Goal: Task Accomplishment & Management: Manage account settings

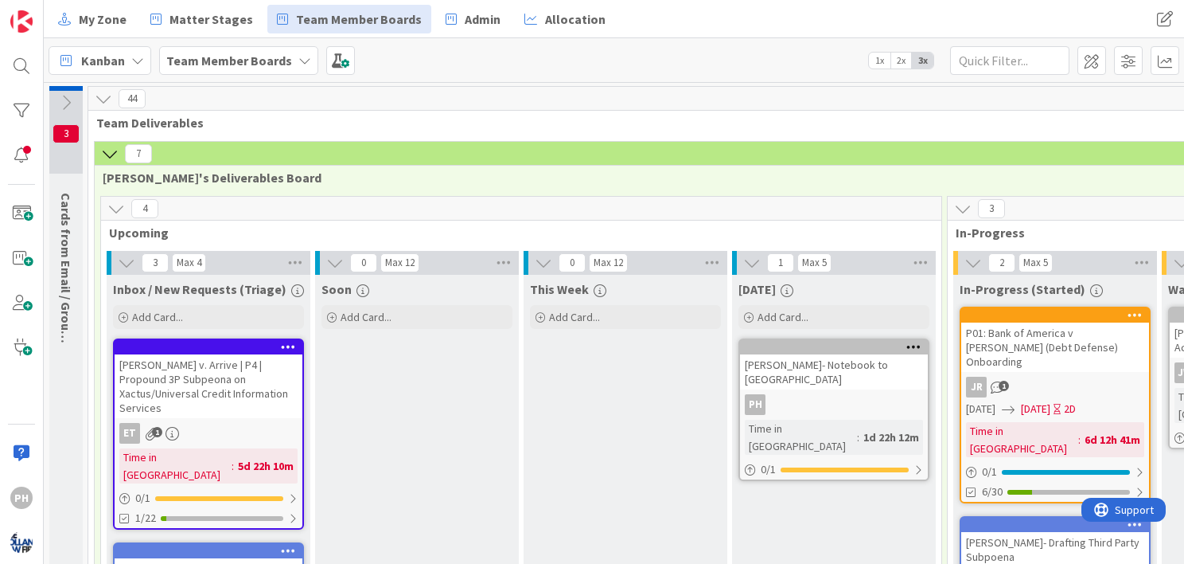
click at [64, 102] on icon at bounding box center [66, 103] width 18 height 18
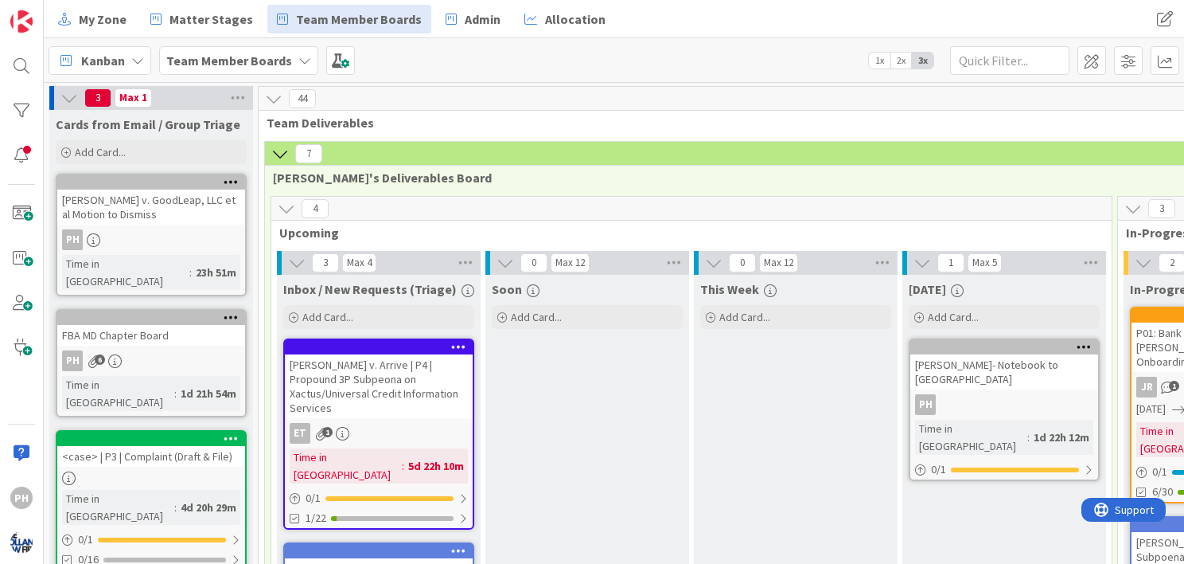
click at [227, 311] on icon at bounding box center [231, 316] width 15 height 11
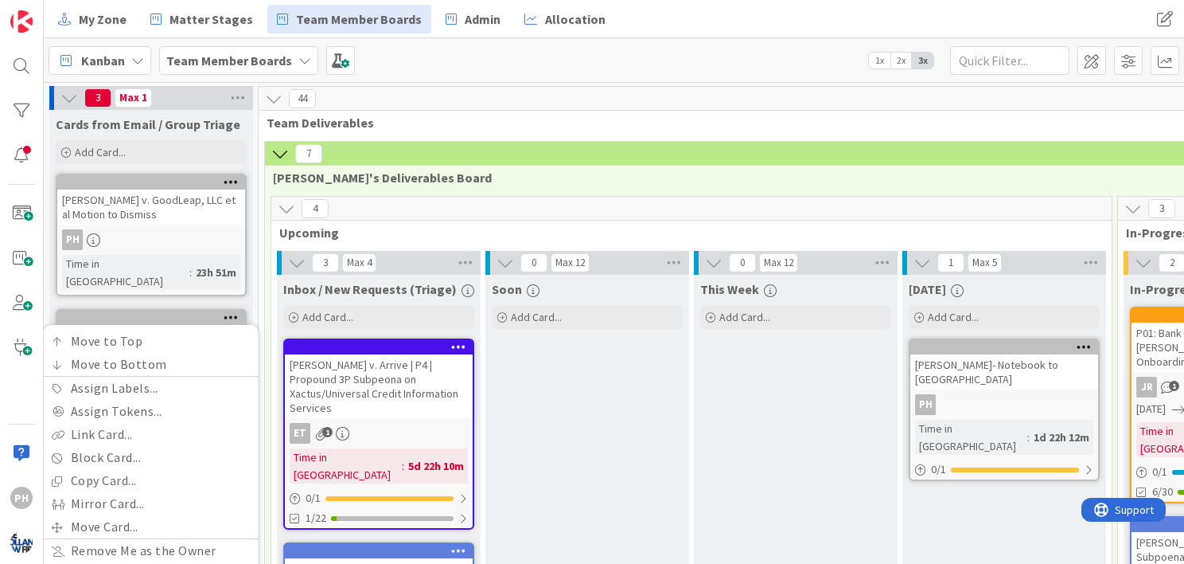
click at [181, 310] on div "Move to Top Move to Bottom Assign Labels... Assign Tokens... Link Card... Block…" at bounding box center [151, 317] width 188 height 14
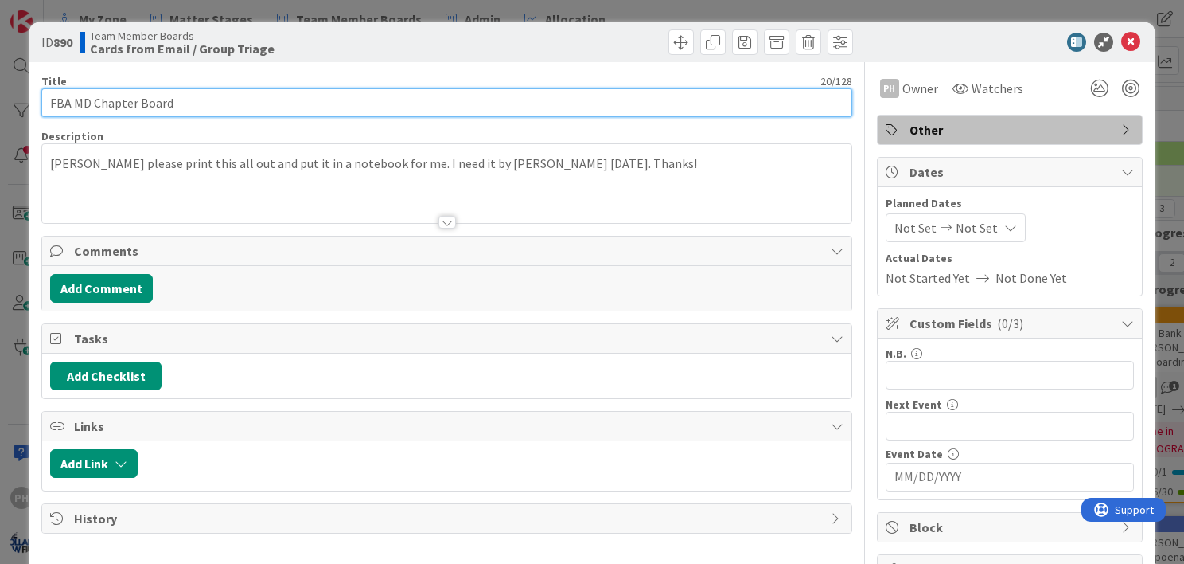
click at [202, 108] on input "FBA MD Chapter Board" at bounding box center [446, 102] width 811 height 29
type input "FBA MD Chapter Board -- Read ABA Report for next meeting"
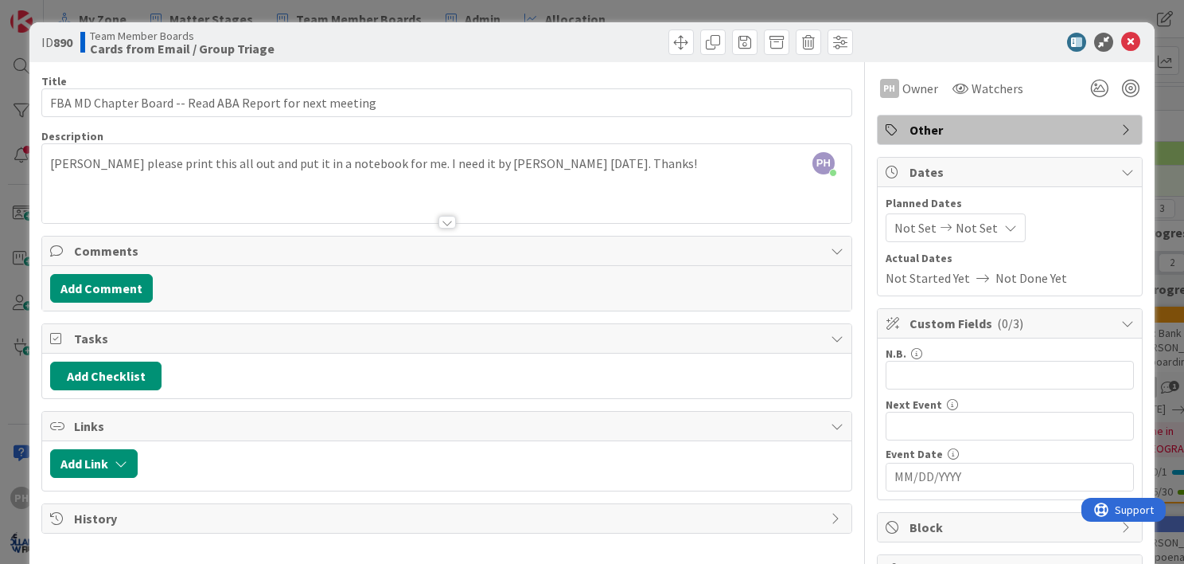
click at [943, 468] on input "MM/DD/YYYY" at bounding box center [1010, 476] width 231 height 27
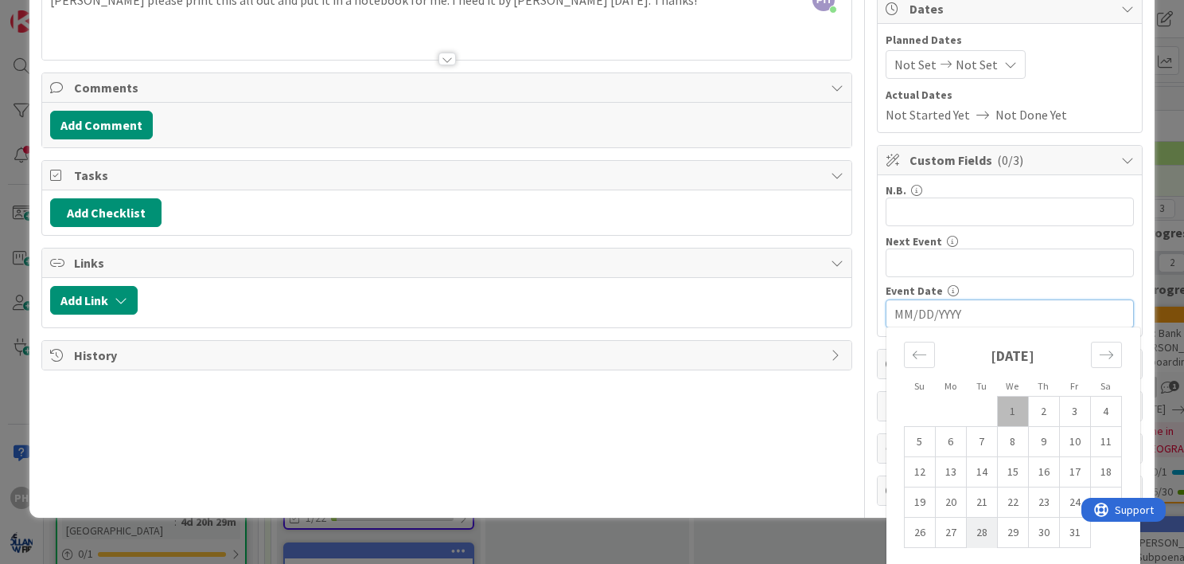
click at [969, 522] on td "28" at bounding box center [981, 532] width 31 height 30
type input "[DATE]"
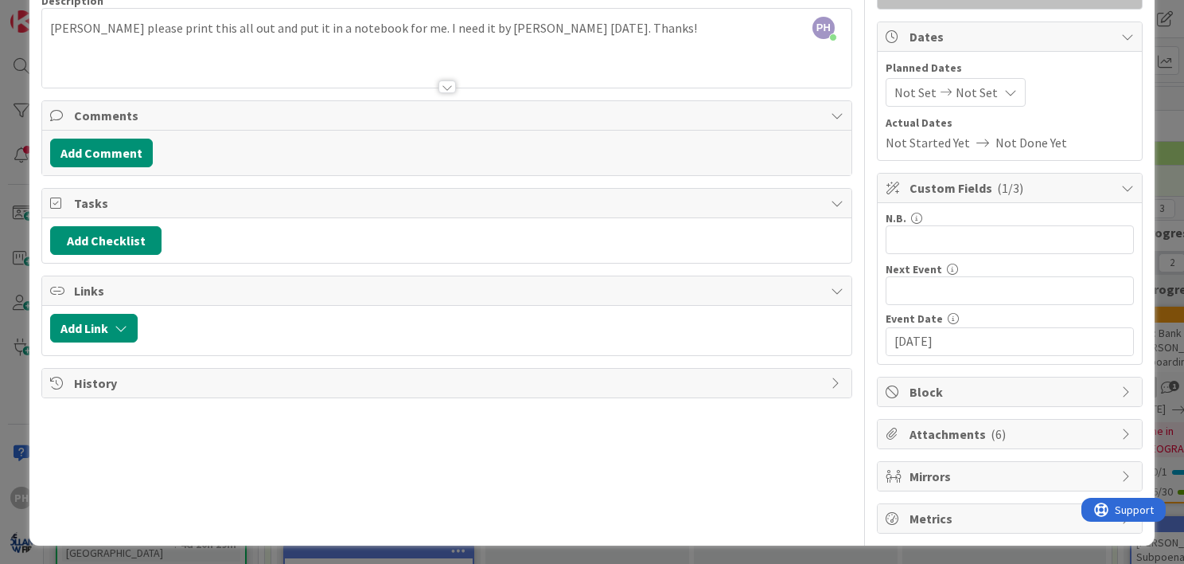
scroll to position [0, 0]
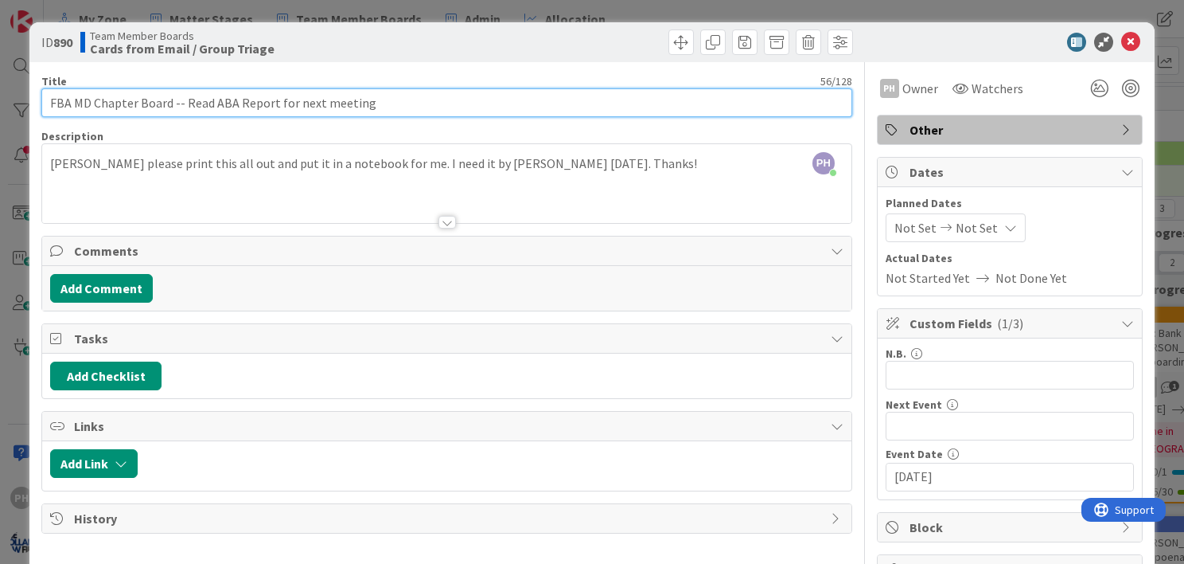
click at [544, 101] on input "FBA MD Chapter Board -- Read ABA Report for next meeting" at bounding box center [446, 102] width 811 height 29
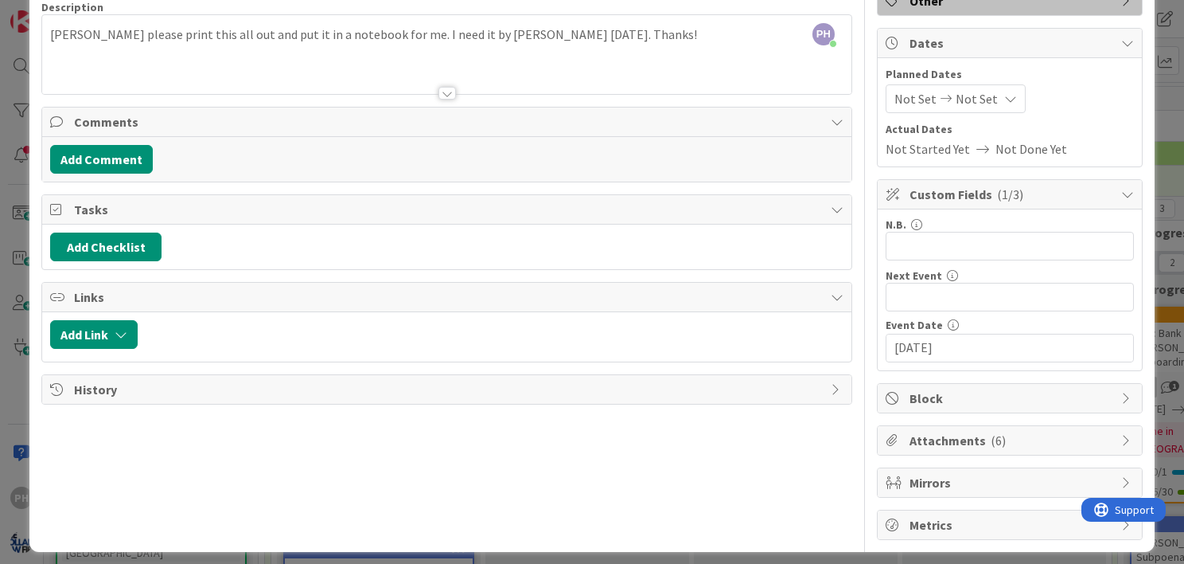
scroll to position [135, 0]
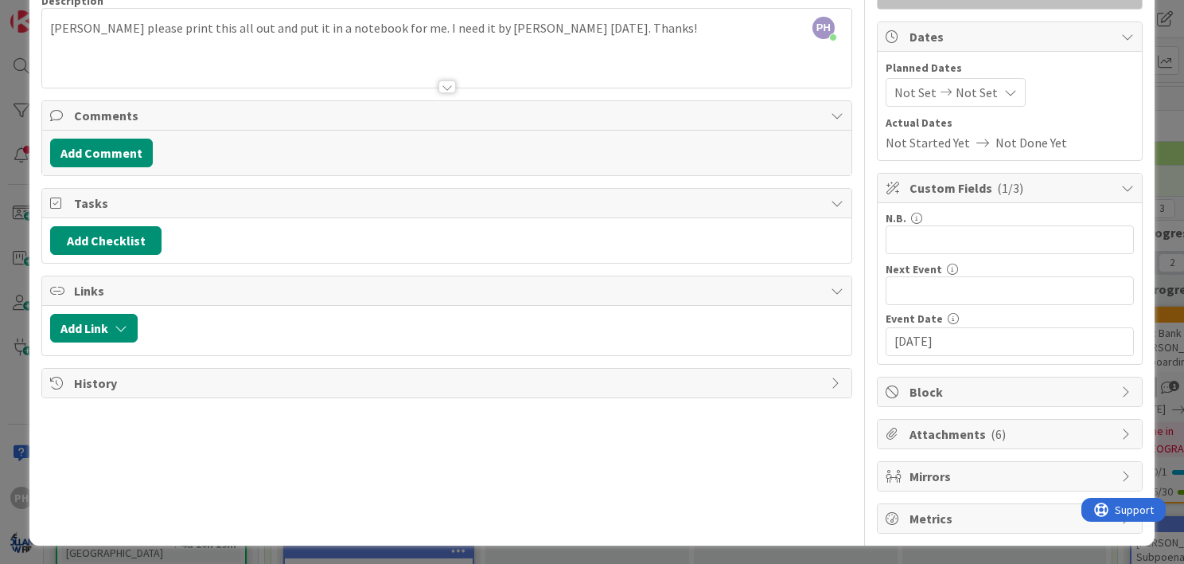
type input "FBA MD Chapter Board -- Read ABA Report for next meeting on 10/28"
click at [950, 433] on span "Attachments ( 6 )" at bounding box center [1012, 433] width 204 height 19
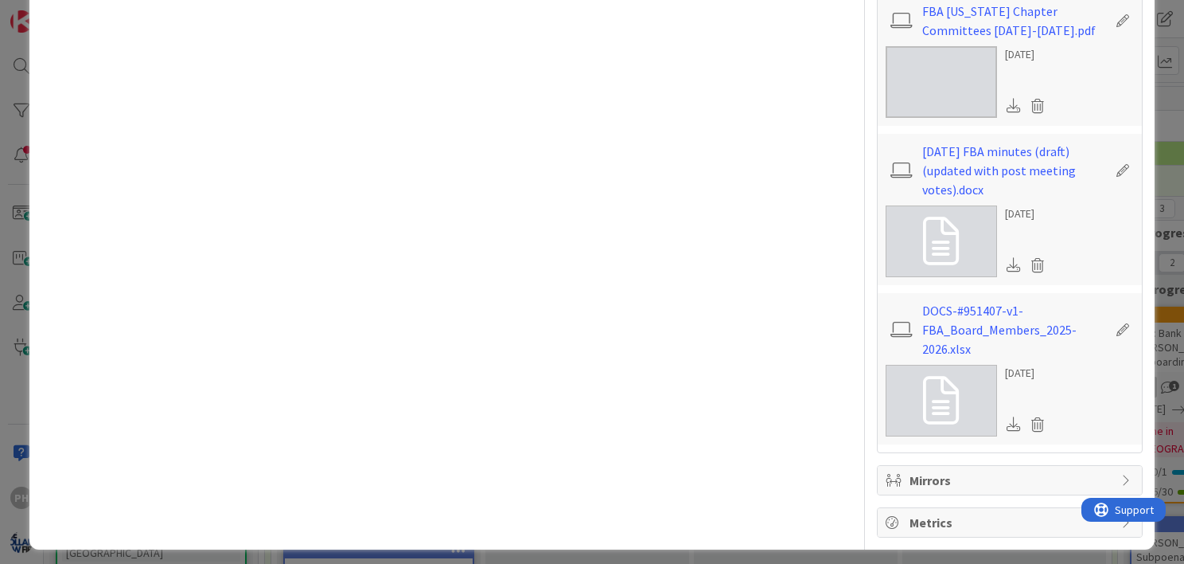
scroll to position [1049, 0]
click at [1028, 424] on icon at bounding box center [1038, 424] width 22 height 24
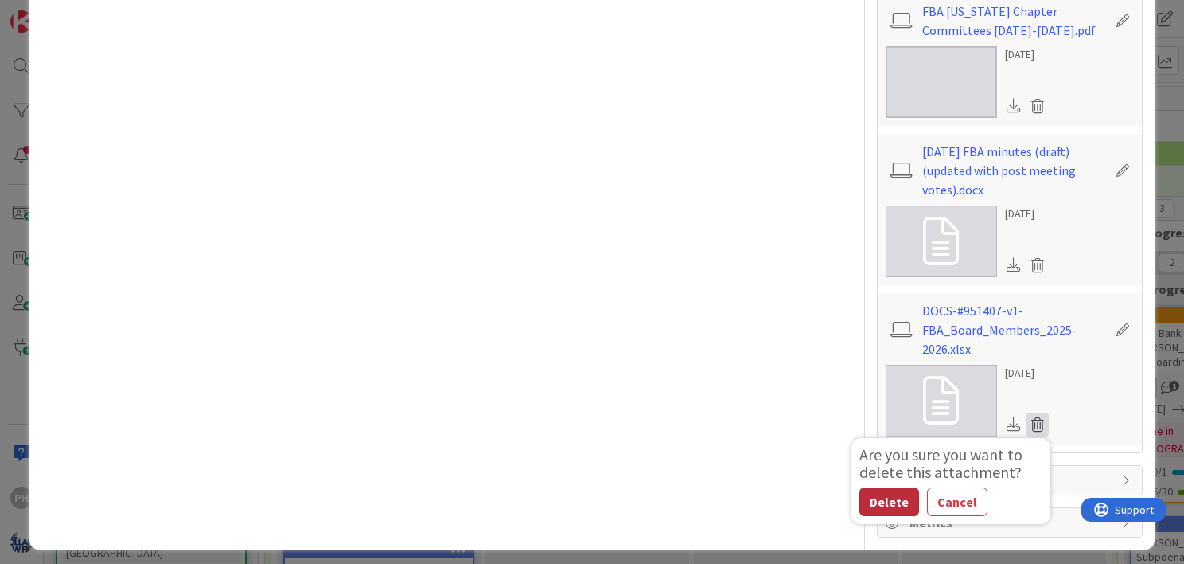
click at [869, 506] on button "Delete" at bounding box center [890, 501] width 60 height 29
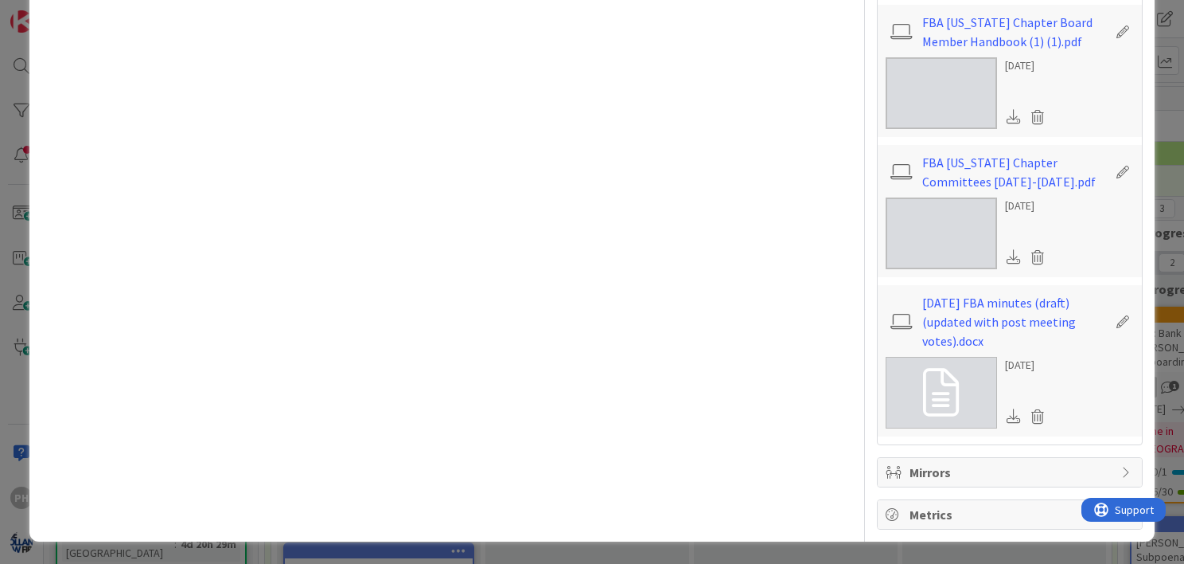
scroll to position [902, 0]
click at [1032, 411] on icon at bounding box center [1038, 416] width 22 height 24
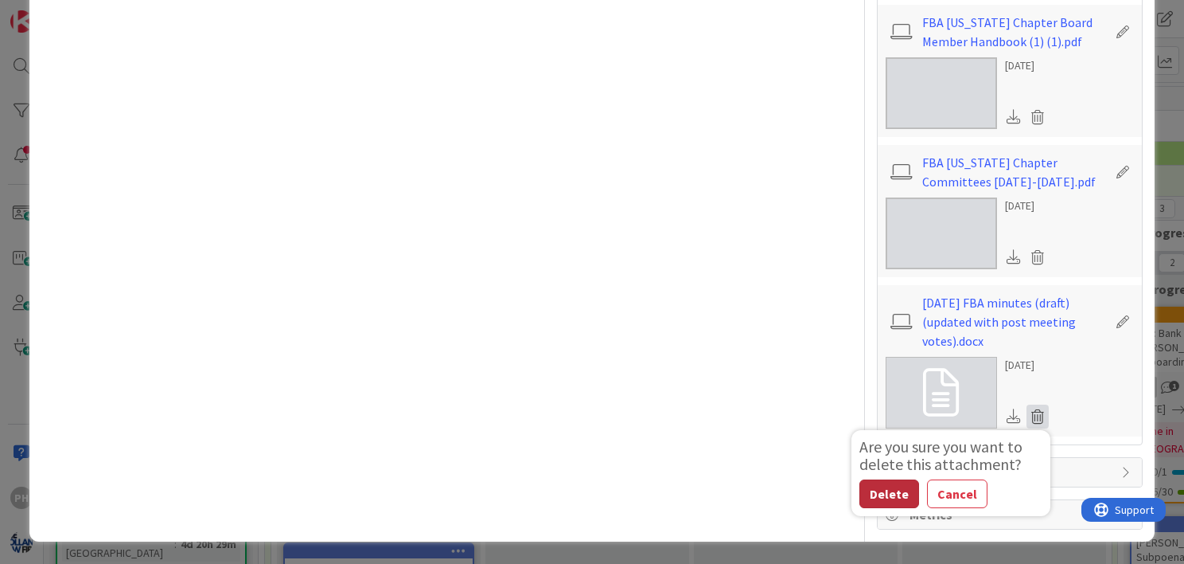
click at [878, 492] on button "Delete" at bounding box center [890, 493] width 60 height 29
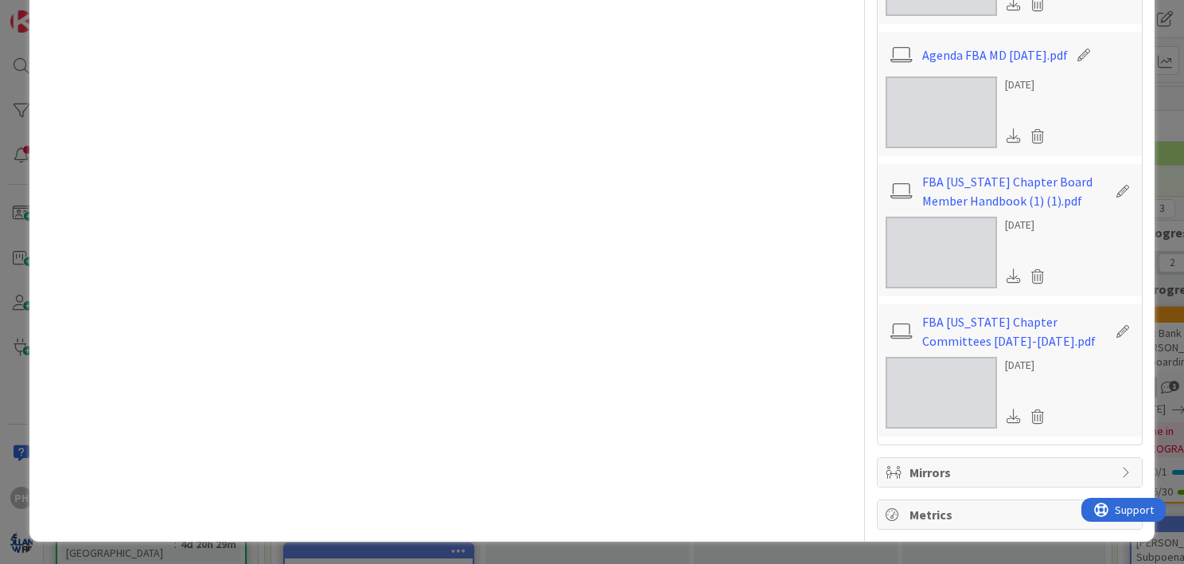
scroll to position [743, 0]
click at [1027, 414] on icon at bounding box center [1038, 416] width 22 height 24
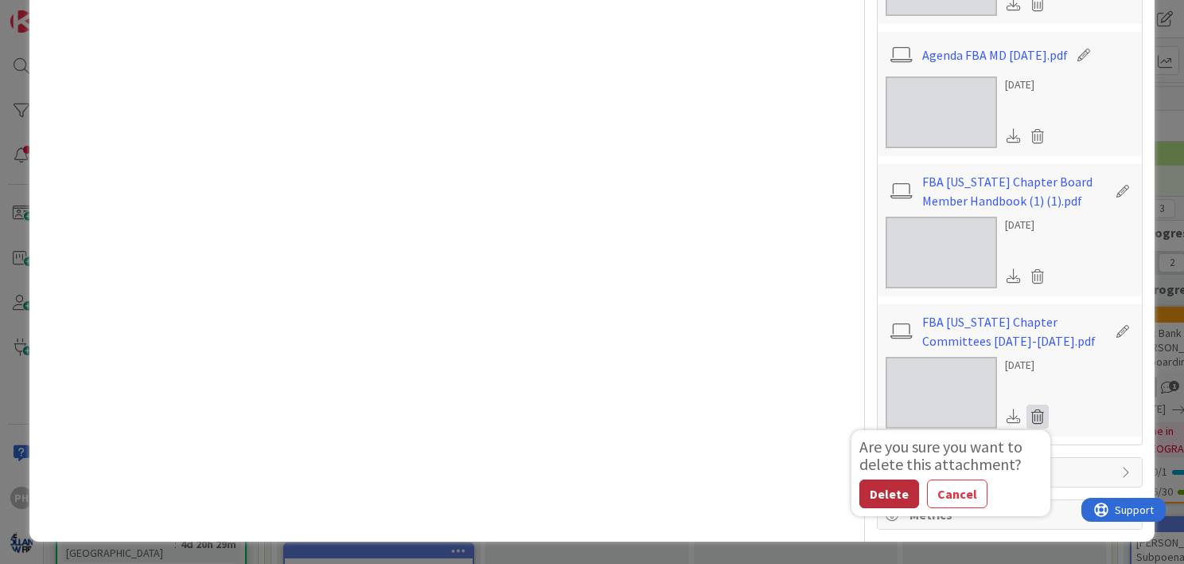
click at [869, 488] on button "Delete" at bounding box center [890, 493] width 60 height 29
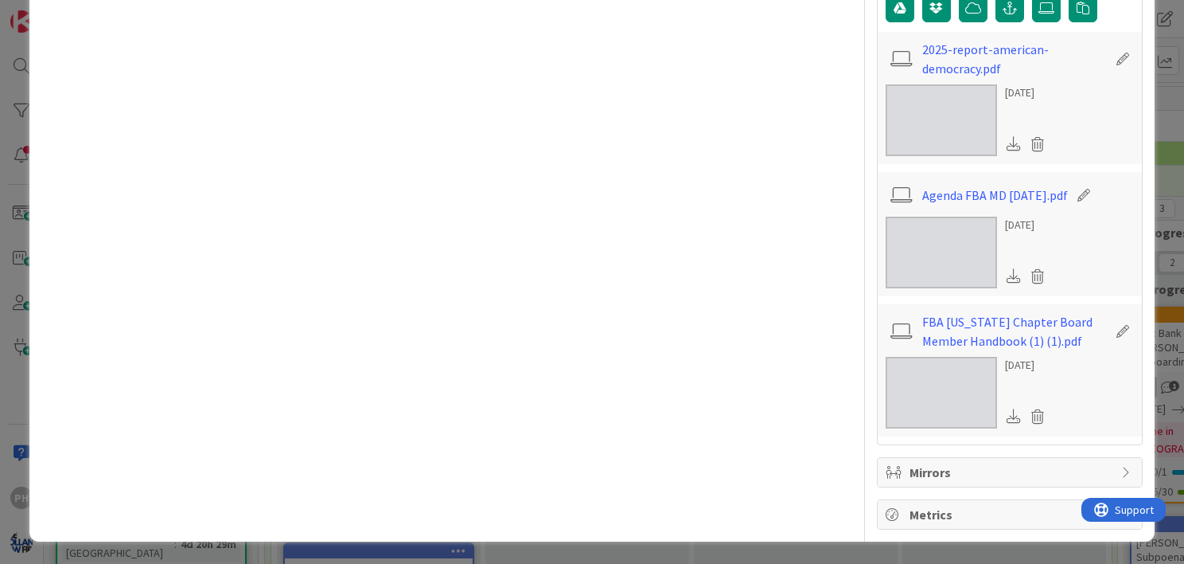
scroll to position [603, 0]
click at [1027, 408] on icon at bounding box center [1038, 416] width 22 height 24
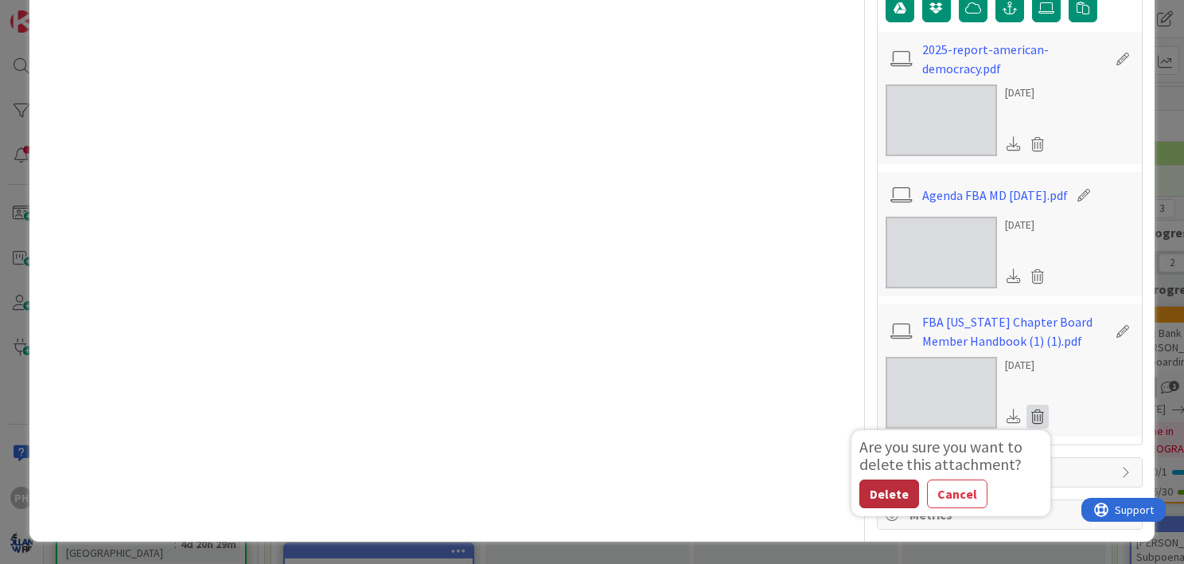
click at [879, 495] on button "Delete" at bounding box center [890, 493] width 60 height 29
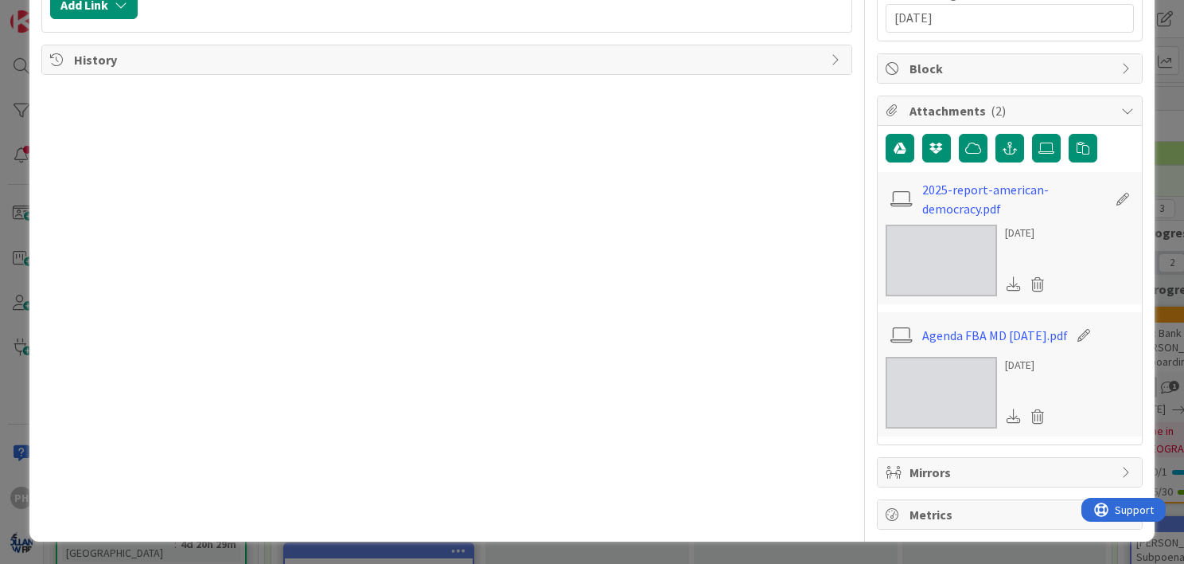
scroll to position [462, 0]
click at [1027, 413] on icon at bounding box center [1038, 416] width 22 height 24
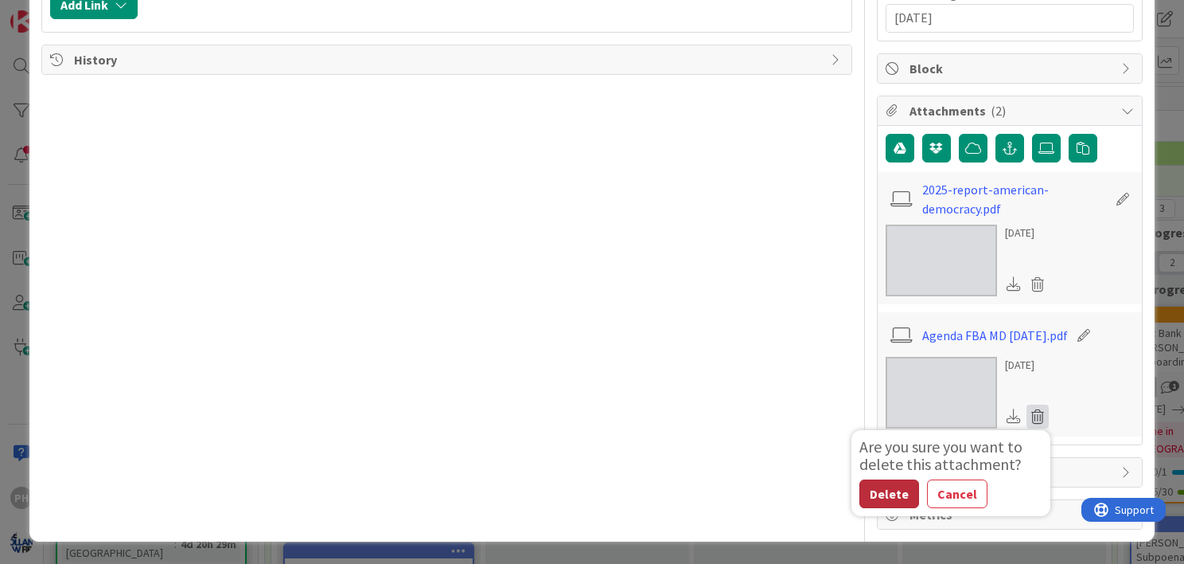
click at [887, 486] on button "Delete" at bounding box center [890, 493] width 60 height 29
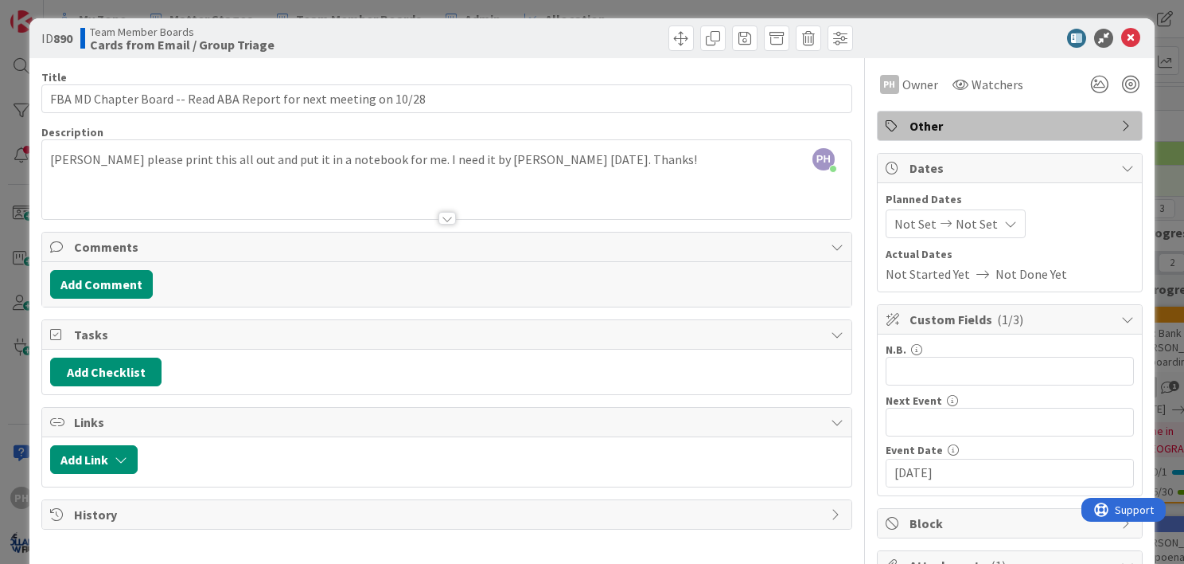
scroll to position [0, 0]
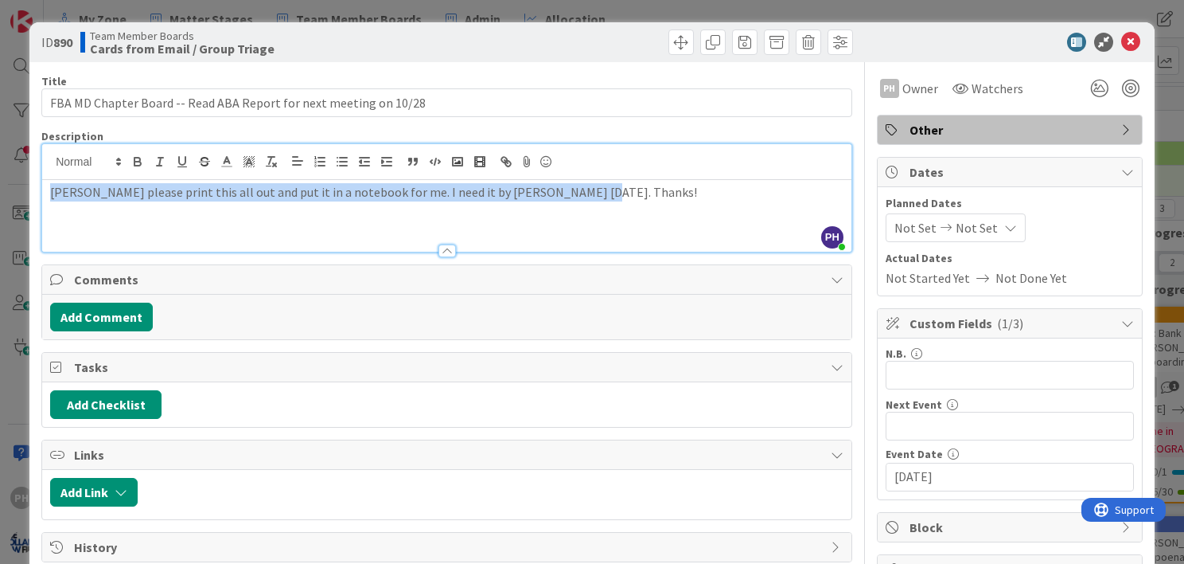
drag, startPoint x: 587, startPoint y: 156, endPoint x: -3, endPoint y: 127, distance: 591.4
click at [0, 127] on html "PH My Zone Matter Stages Team Member Boards Admin Allocation My Zone Matter Sta…" at bounding box center [592, 282] width 1184 height 564
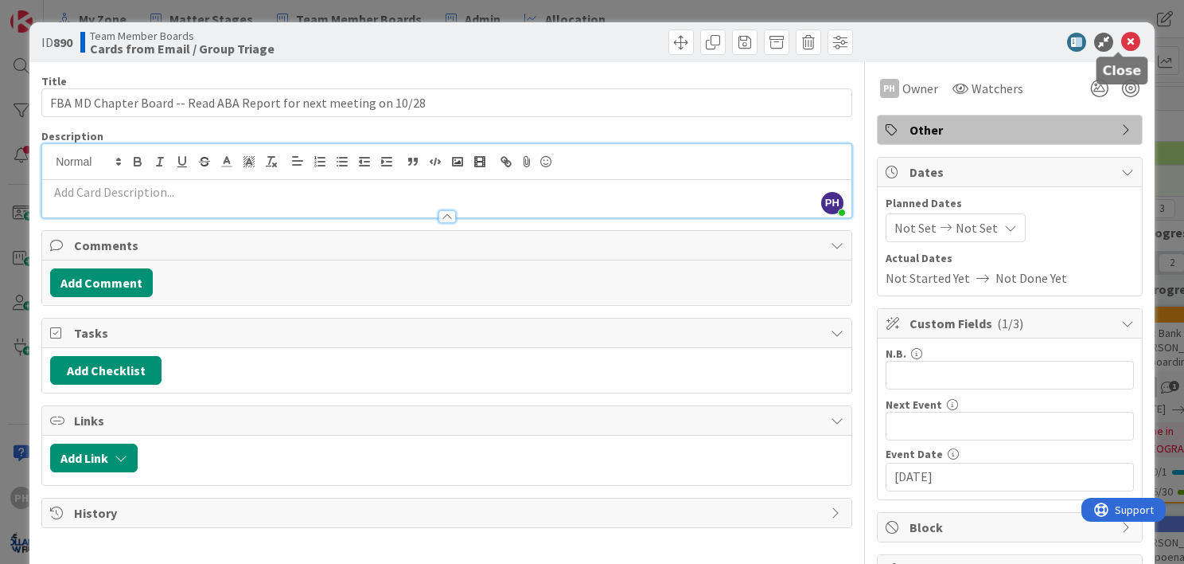
click at [1122, 35] on icon at bounding box center [1131, 42] width 19 height 19
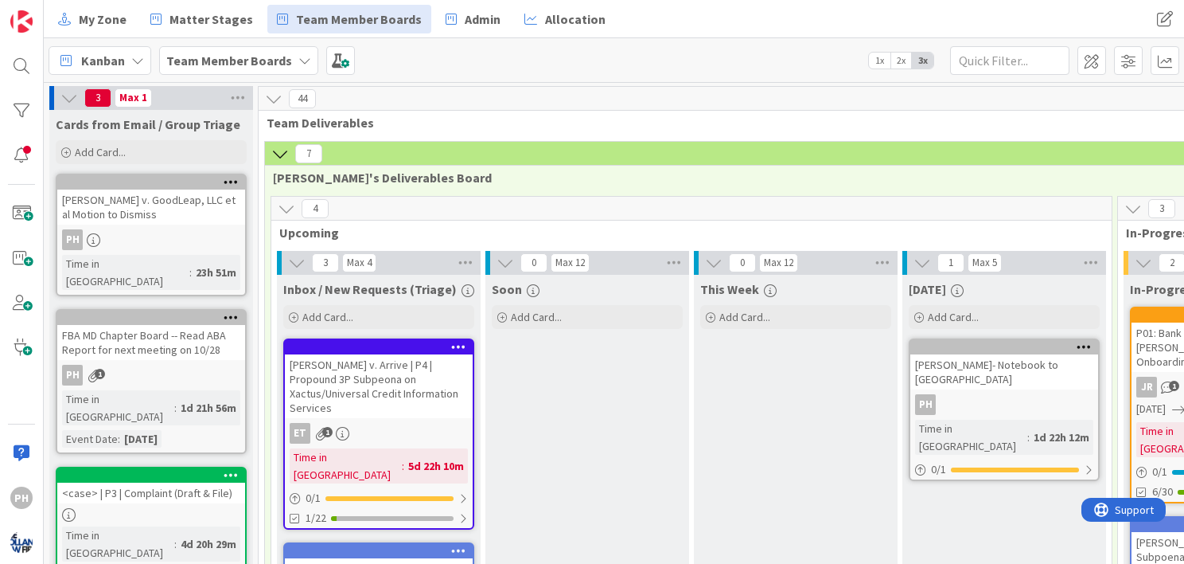
click at [280, 153] on icon at bounding box center [280, 154] width 18 height 18
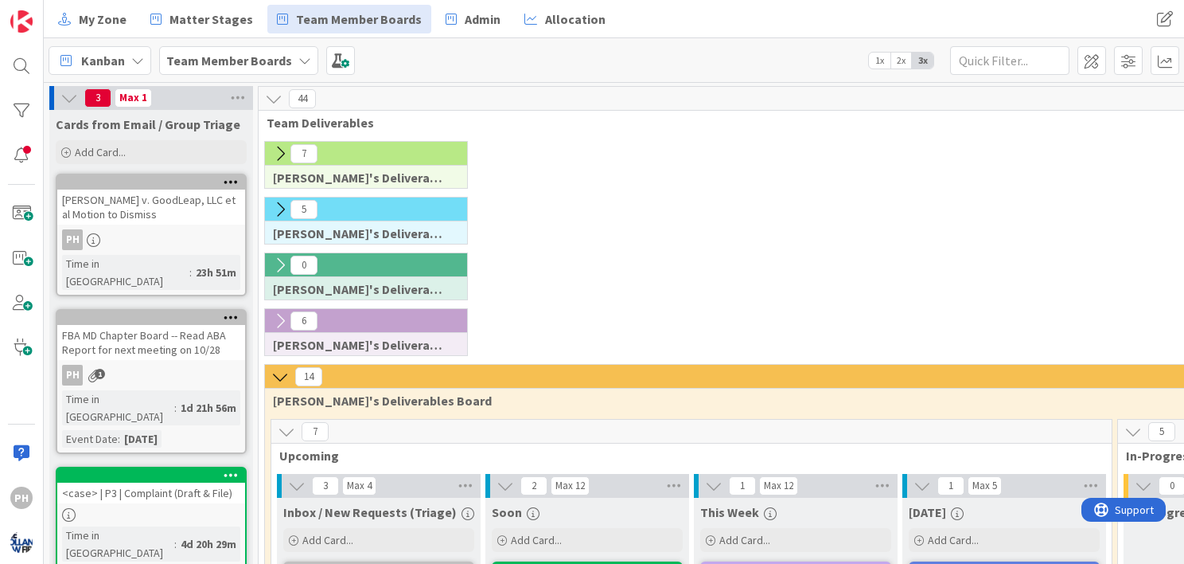
click at [275, 369] on icon at bounding box center [280, 377] width 18 height 18
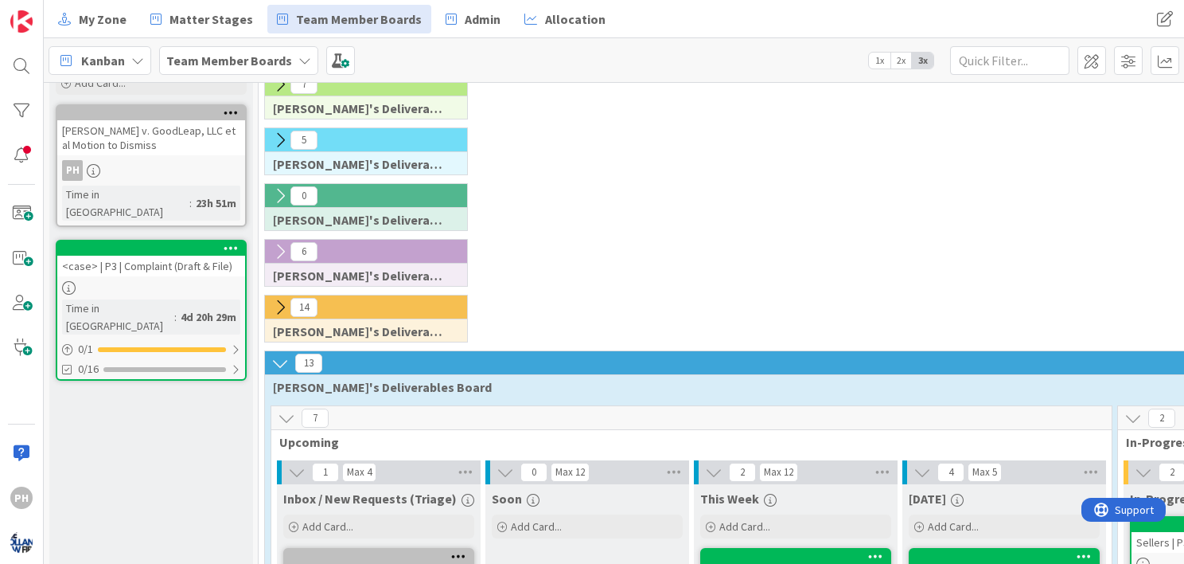
scroll to position [67, 0]
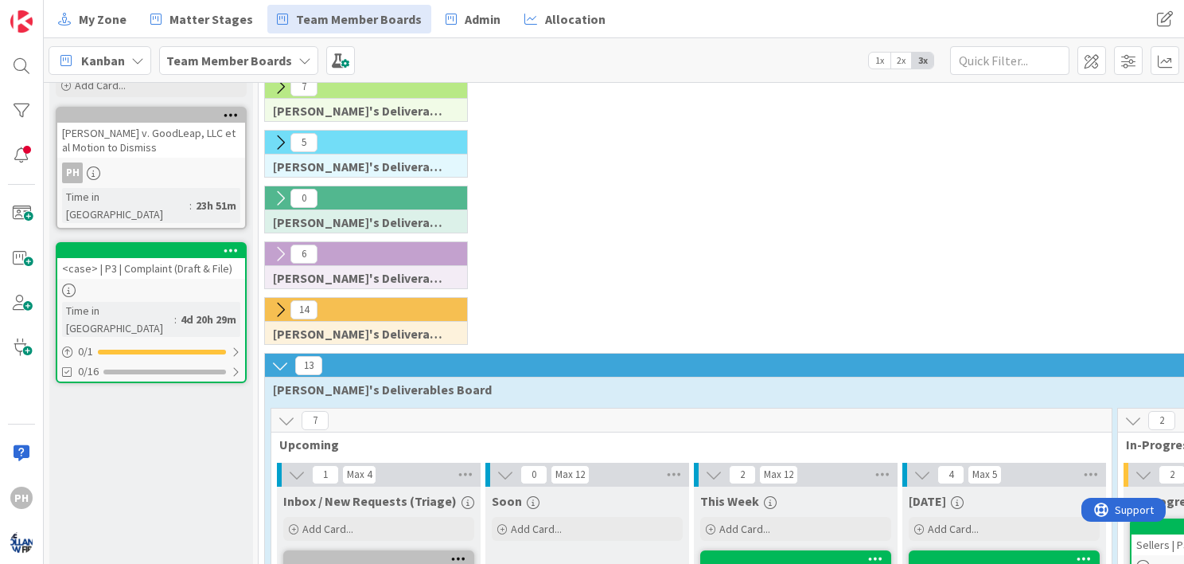
click at [277, 139] on icon at bounding box center [280, 143] width 18 height 18
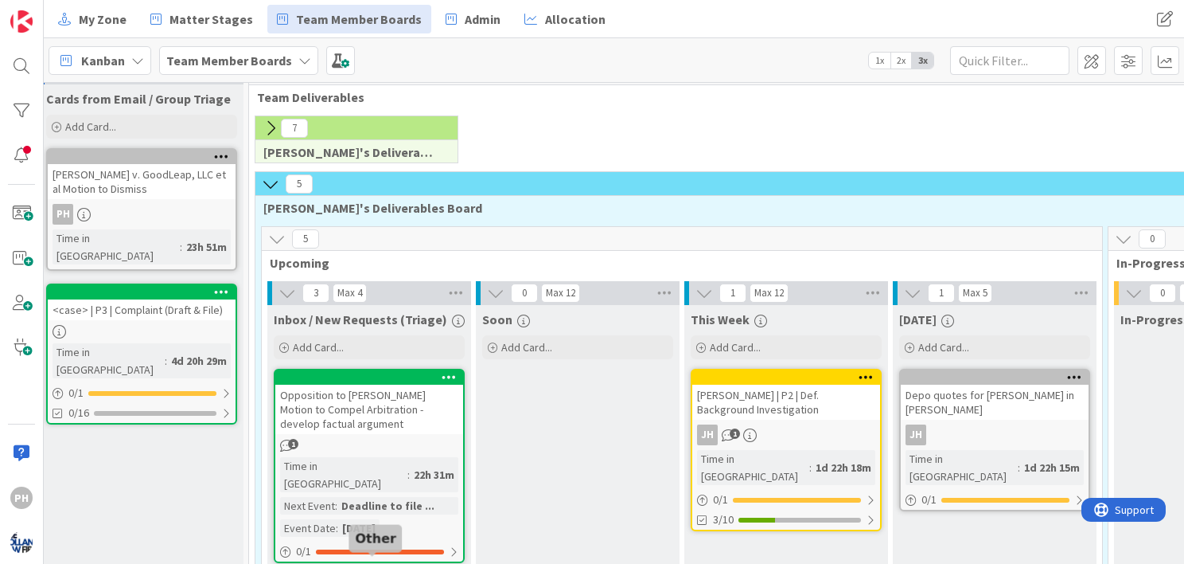
scroll to position [25, 10]
click at [173, 164] on div "[PERSON_NAME] v. GoodLeap, LLC et al Motion to Dismiss" at bounding box center [142, 181] width 188 height 35
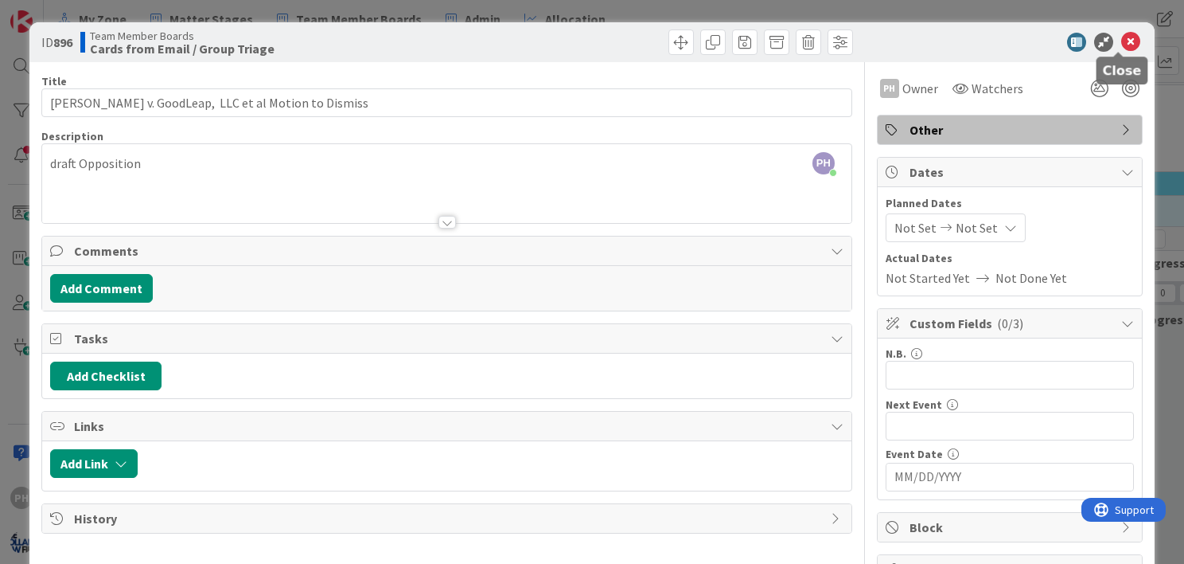
click at [1122, 41] on icon at bounding box center [1131, 42] width 19 height 19
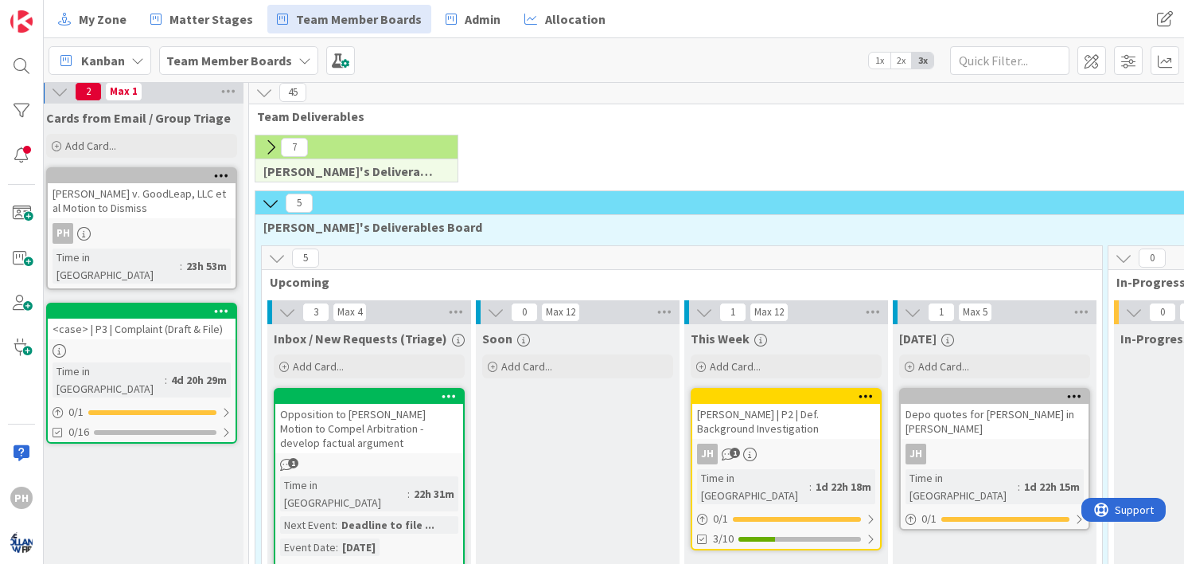
scroll to position [0, 10]
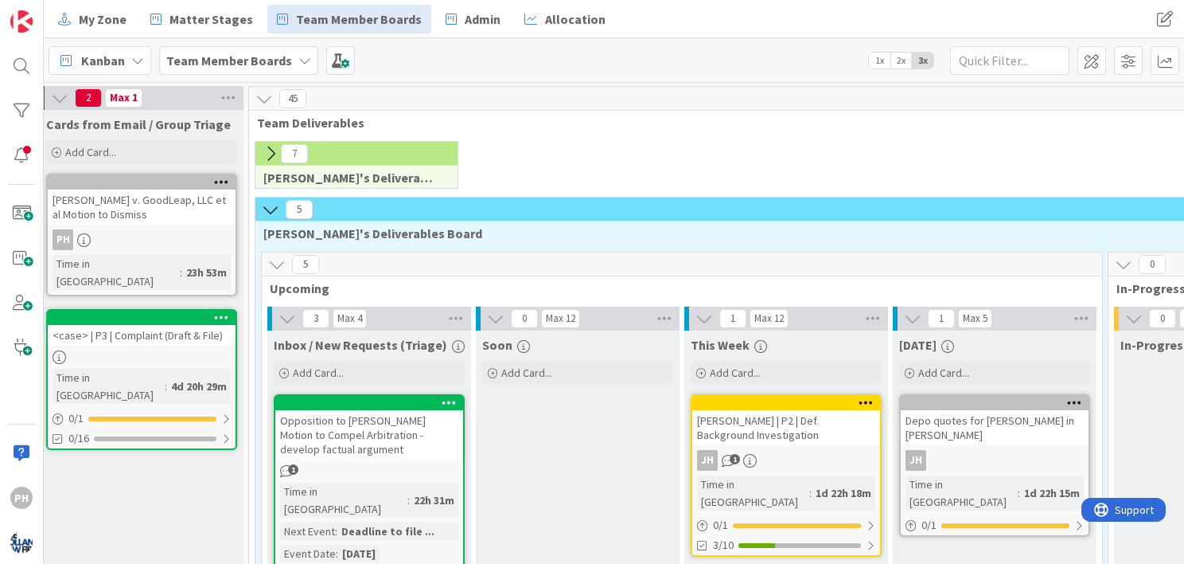
click at [271, 207] on icon at bounding box center [271, 210] width 18 height 18
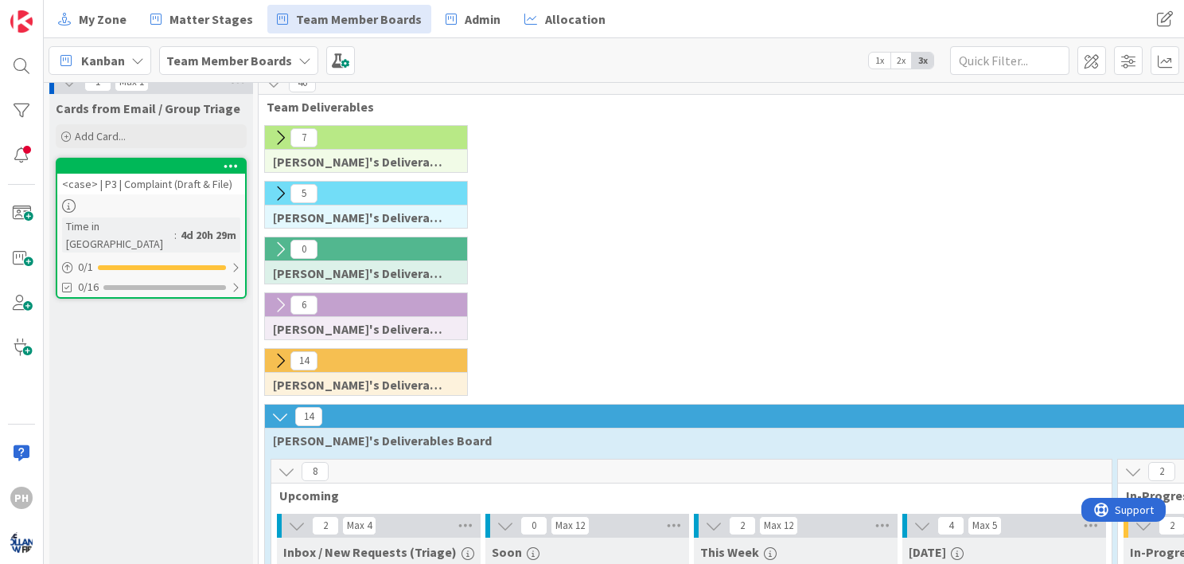
scroll to position [0, 0]
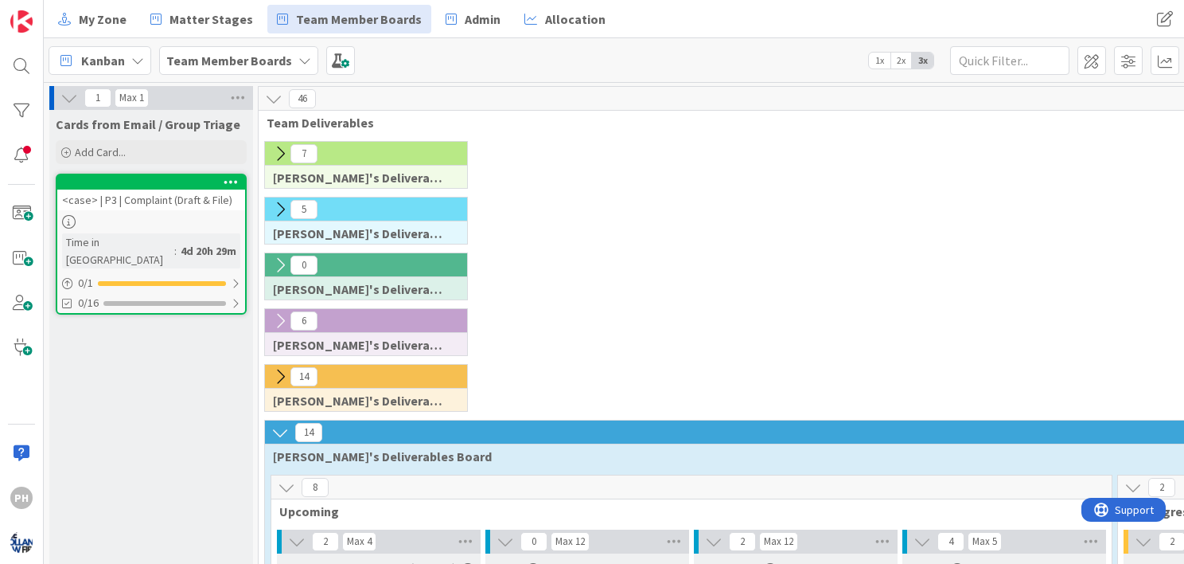
click at [173, 191] on div "<case> | P3 | Complaint (Draft & File)" at bounding box center [151, 199] width 188 height 21
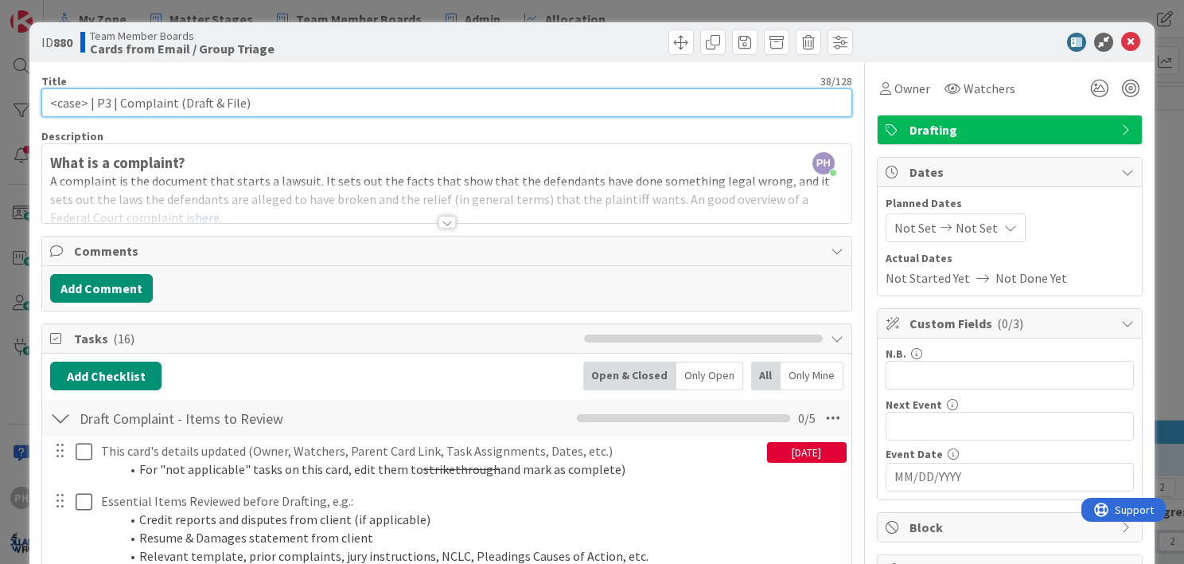
drag, startPoint x: 86, startPoint y: 100, endPoint x: 32, endPoint y: 100, distance: 54.1
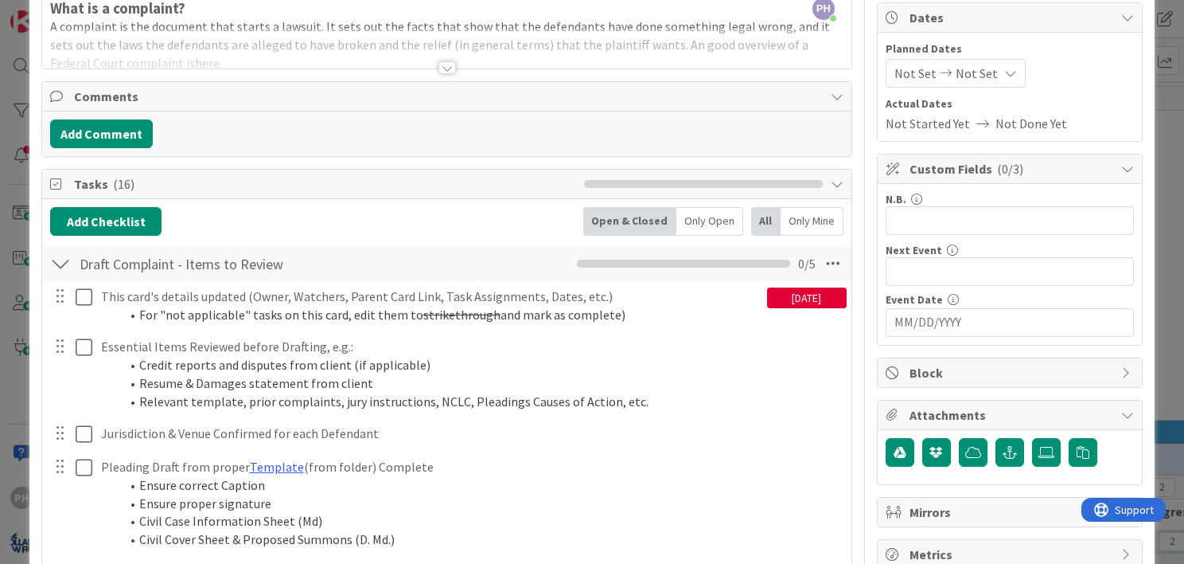
scroll to position [155, 0]
type input "[PERSON_NAME] | P3 | Complaint (Draft & File)"
click at [962, 362] on span "Block" at bounding box center [1012, 371] width 204 height 19
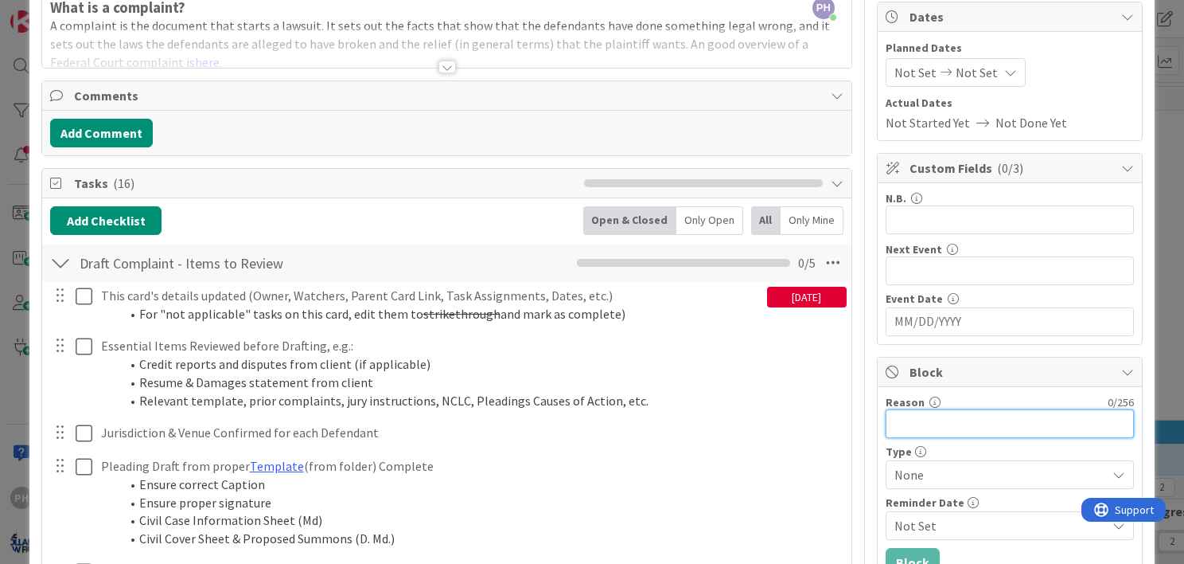
click at [942, 420] on input "Reason" at bounding box center [1010, 423] width 248 height 29
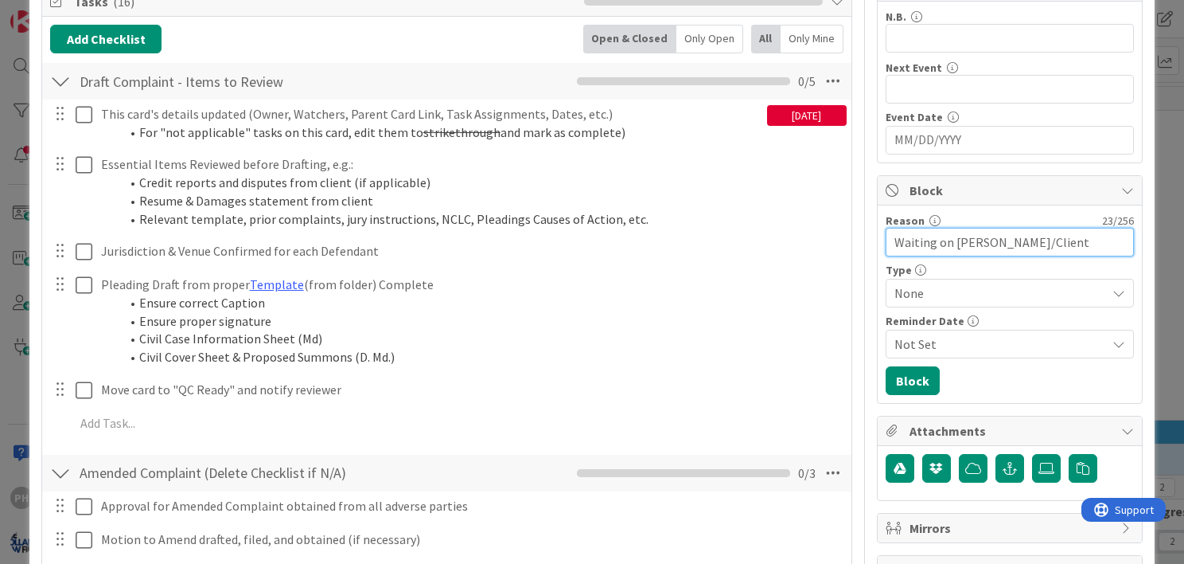
scroll to position [338, 0]
type input "Waiting on [PERSON_NAME]/Client"
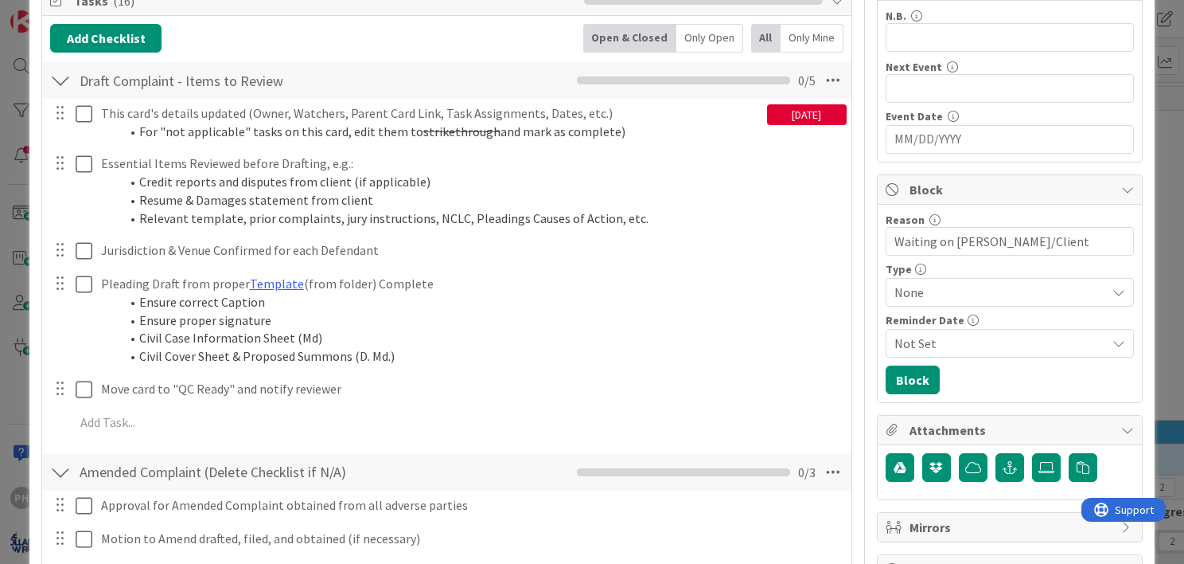
click at [895, 291] on span "None" at bounding box center [997, 292] width 204 height 22
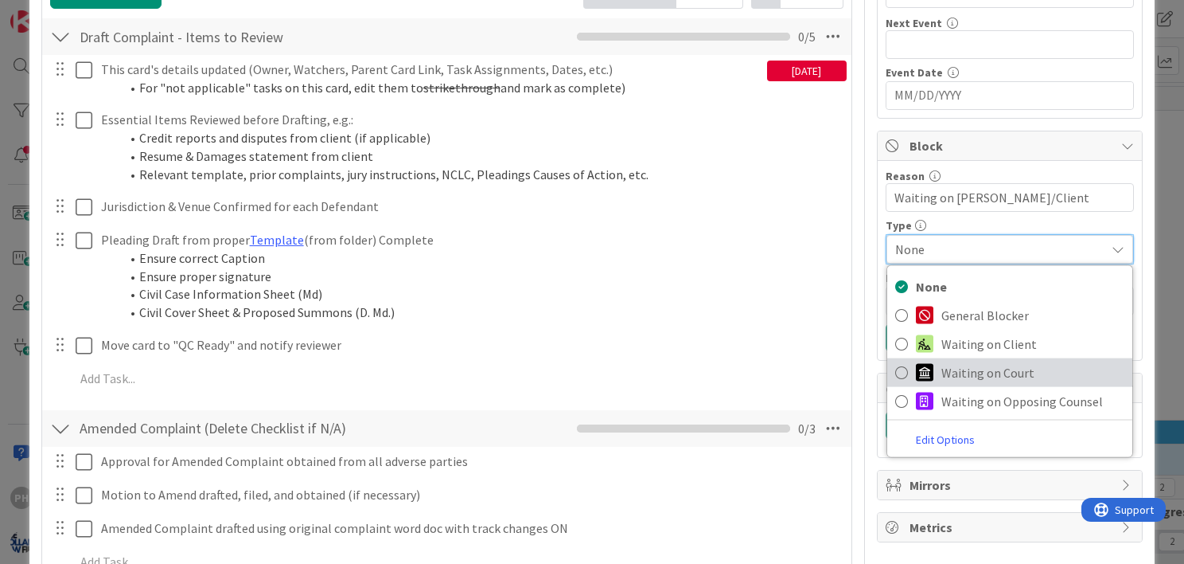
scroll to position [382, 0]
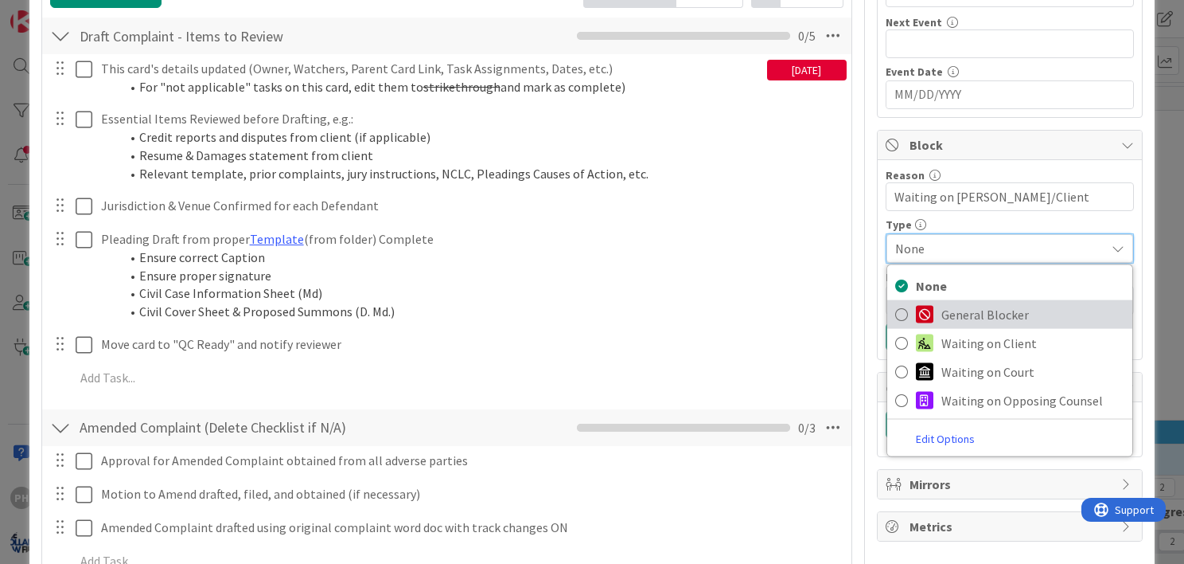
click at [896, 311] on icon at bounding box center [902, 314] width 13 height 24
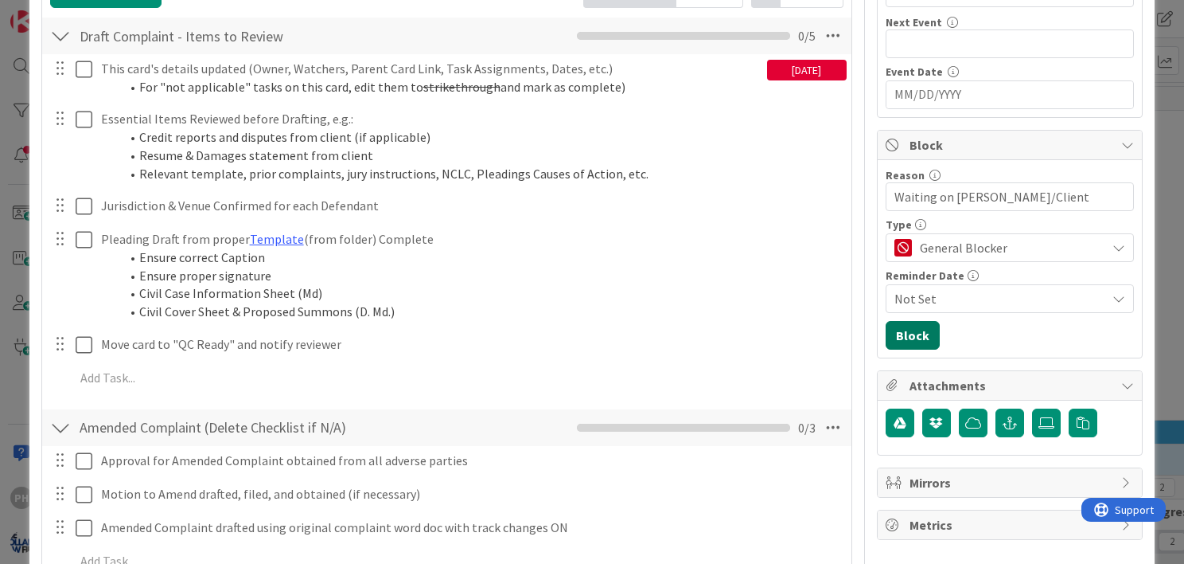
click at [904, 330] on button "Block" at bounding box center [913, 335] width 54 height 29
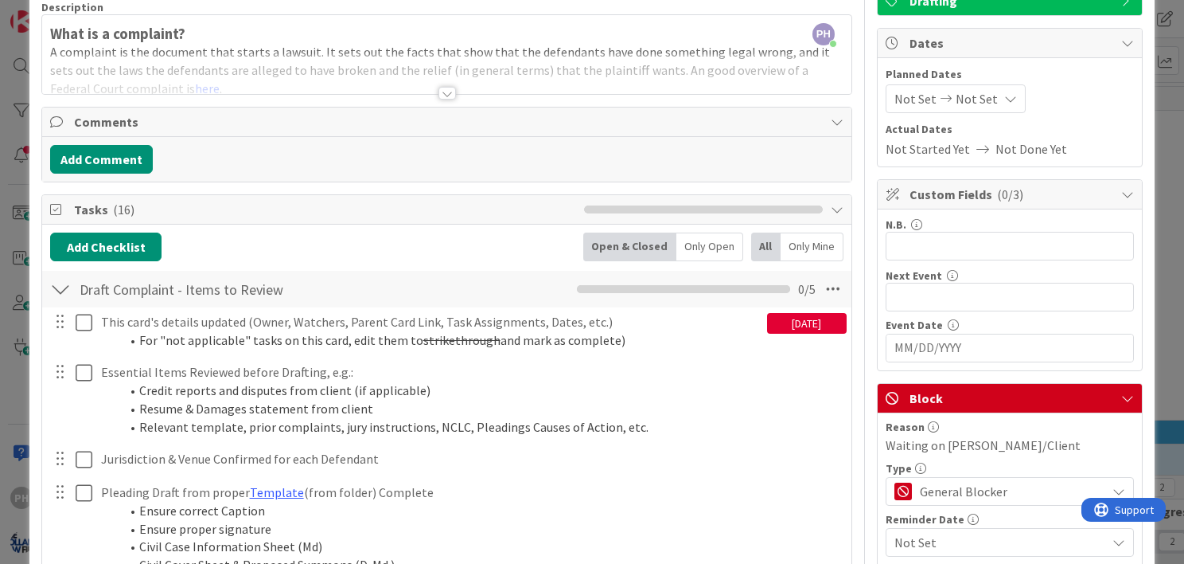
scroll to position [0, 0]
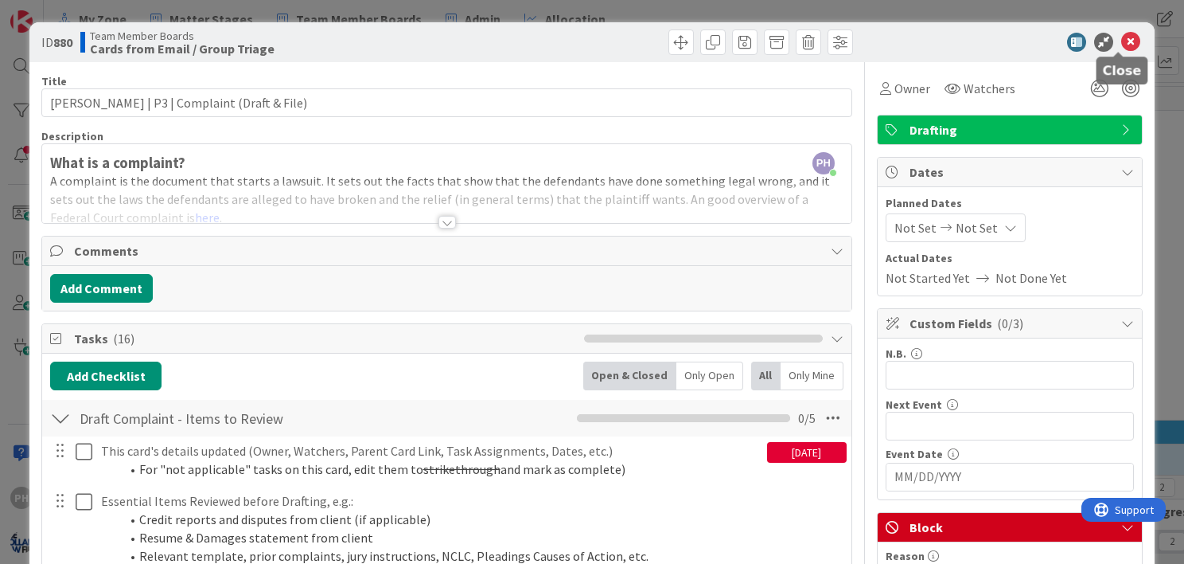
click at [1122, 43] on icon at bounding box center [1131, 42] width 19 height 19
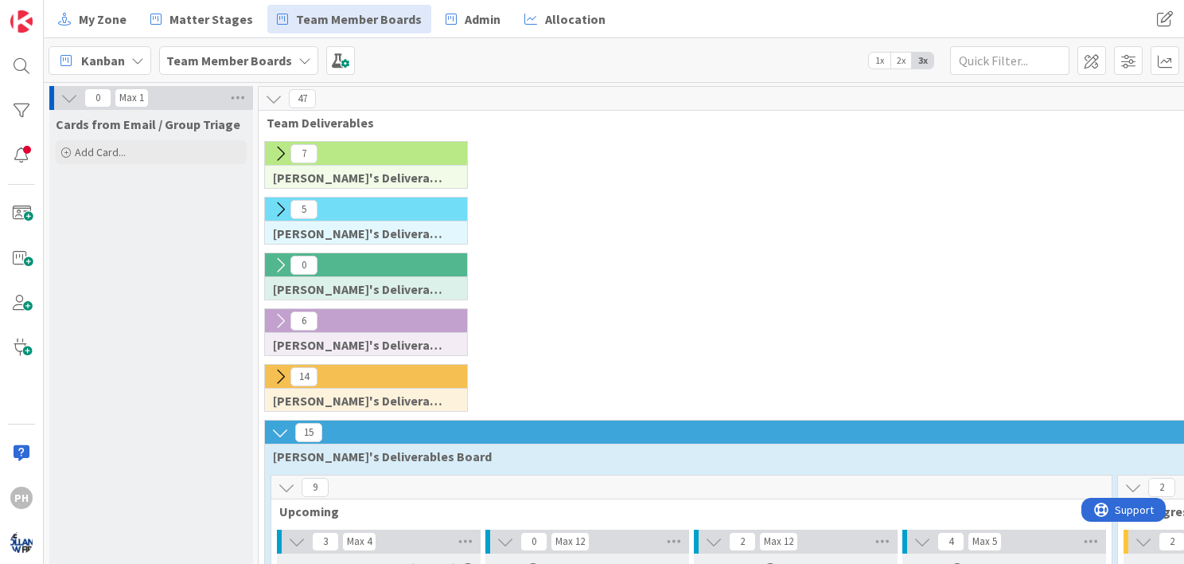
click at [281, 206] on icon at bounding box center [280, 210] width 18 height 18
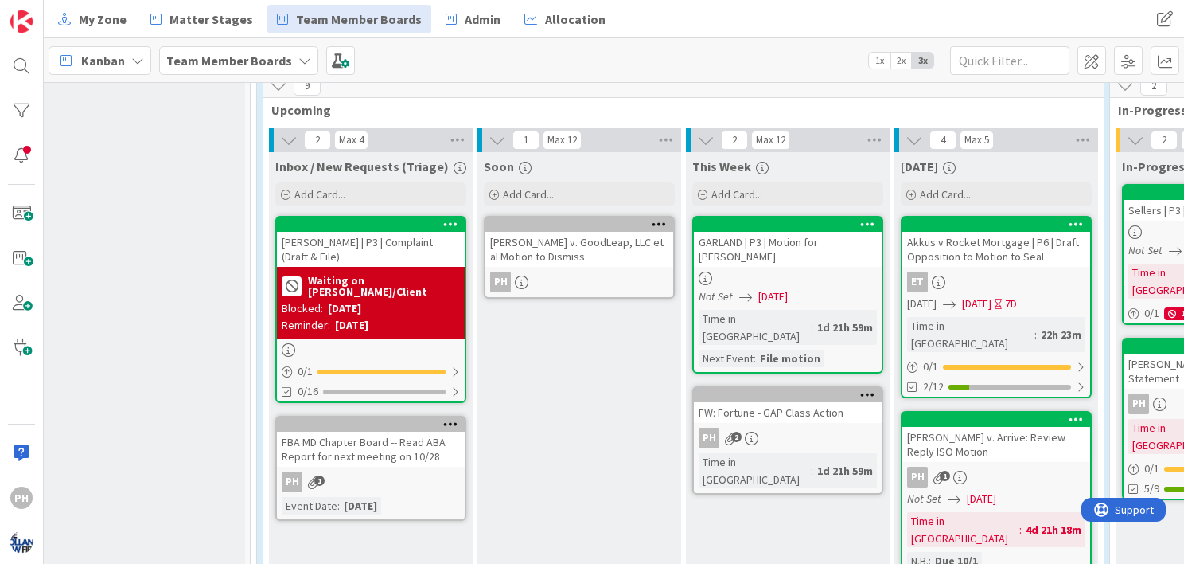
scroll to position [1076, 8]
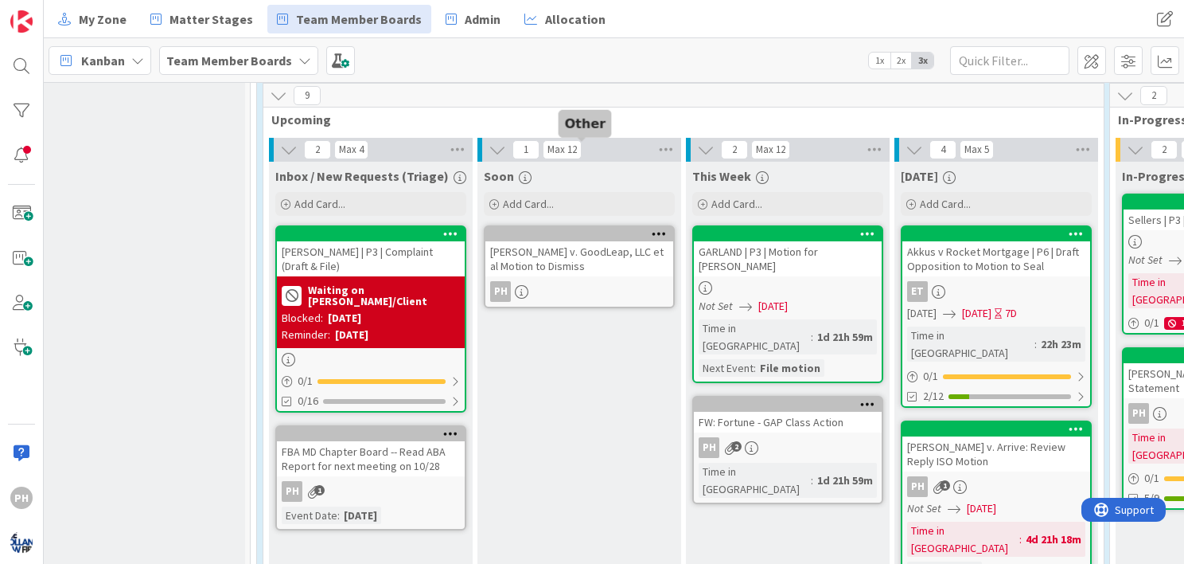
click at [560, 228] on div at bounding box center [583, 233] width 181 height 11
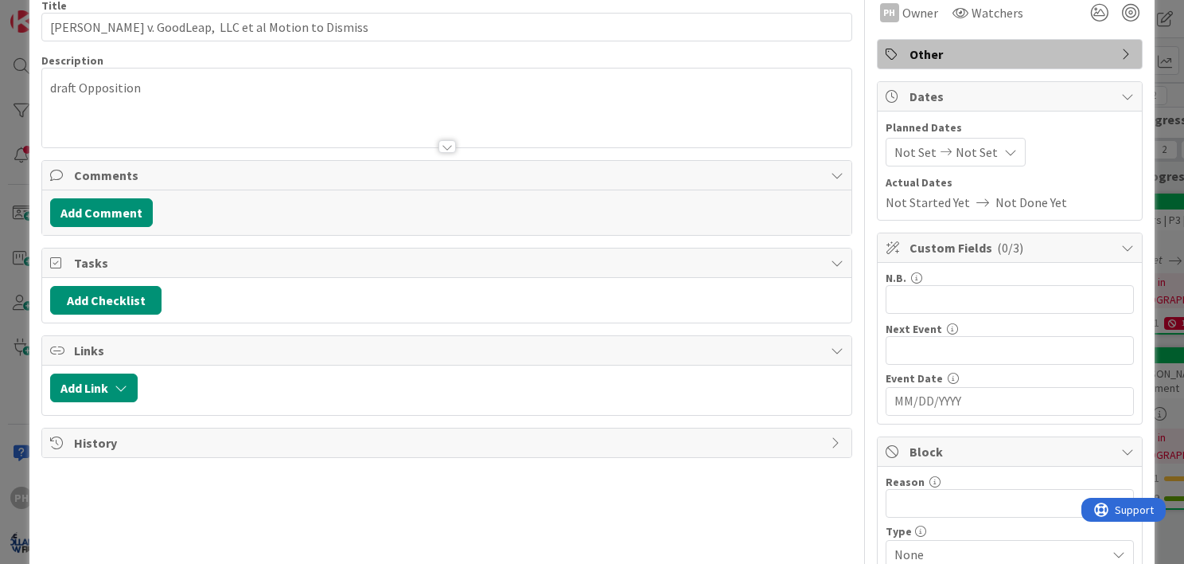
scroll to position [107, 0]
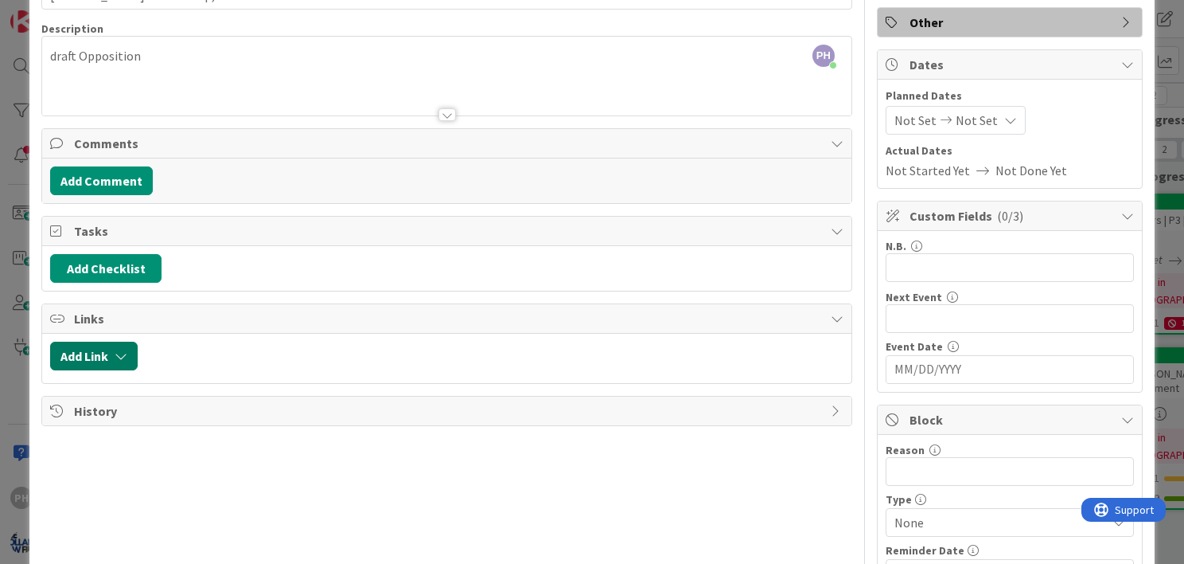
click at [117, 349] on icon "button" at bounding box center [121, 355] width 13 height 13
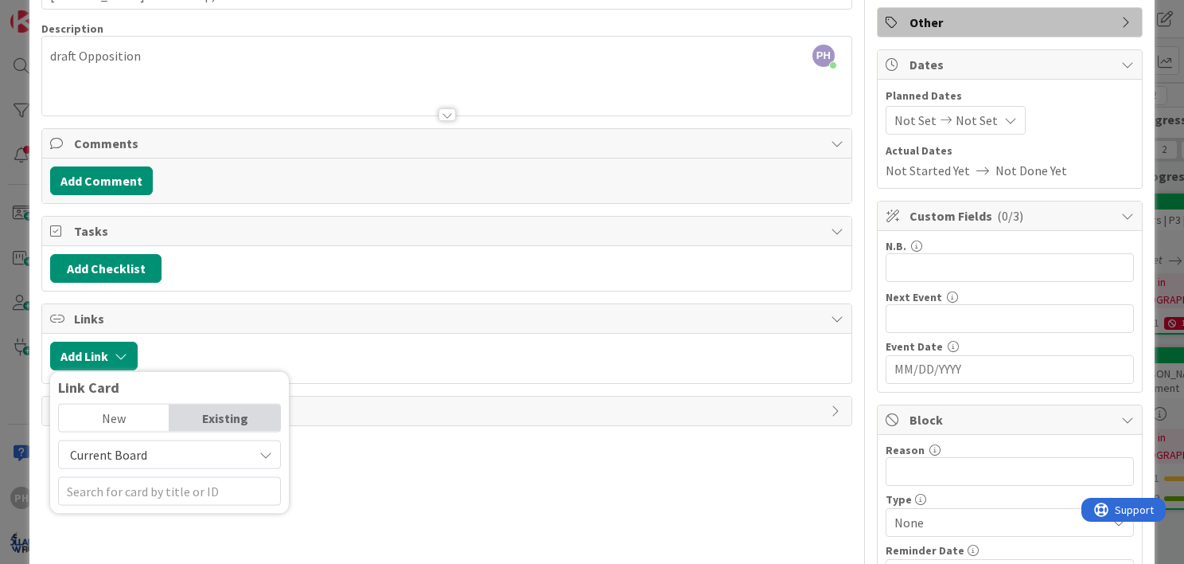
click at [131, 451] on span "Current Board" at bounding box center [108, 455] width 77 height 16
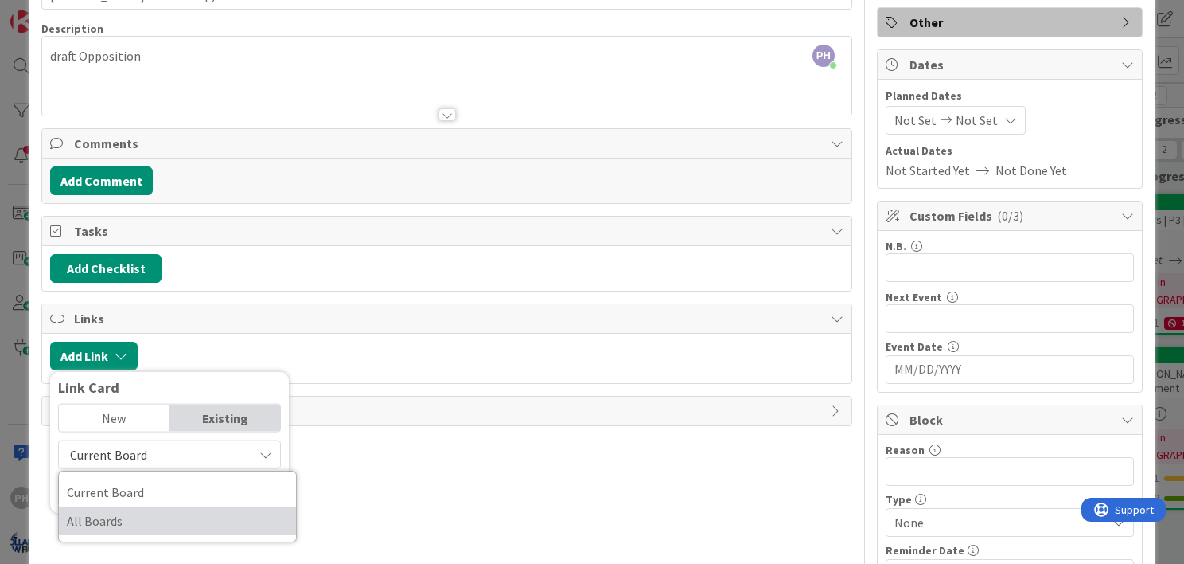
click at [115, 513] on span "All Boards" at bounding box center [177, 521] width 221 height 24
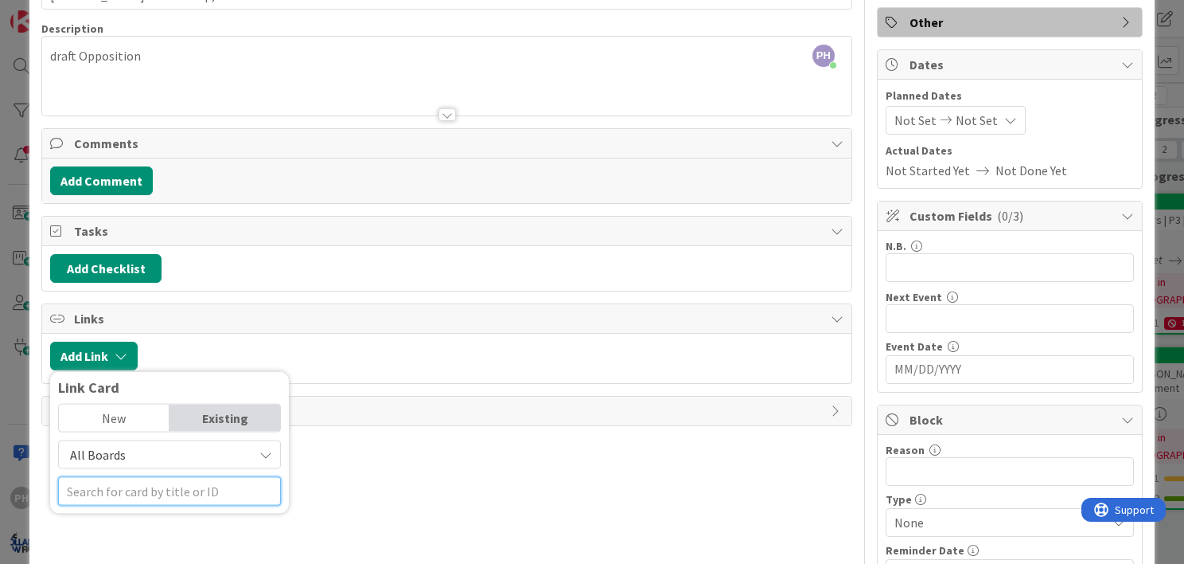
click at [116, 490] on input "text" at bounding box center [169, 491] width 223 height 29
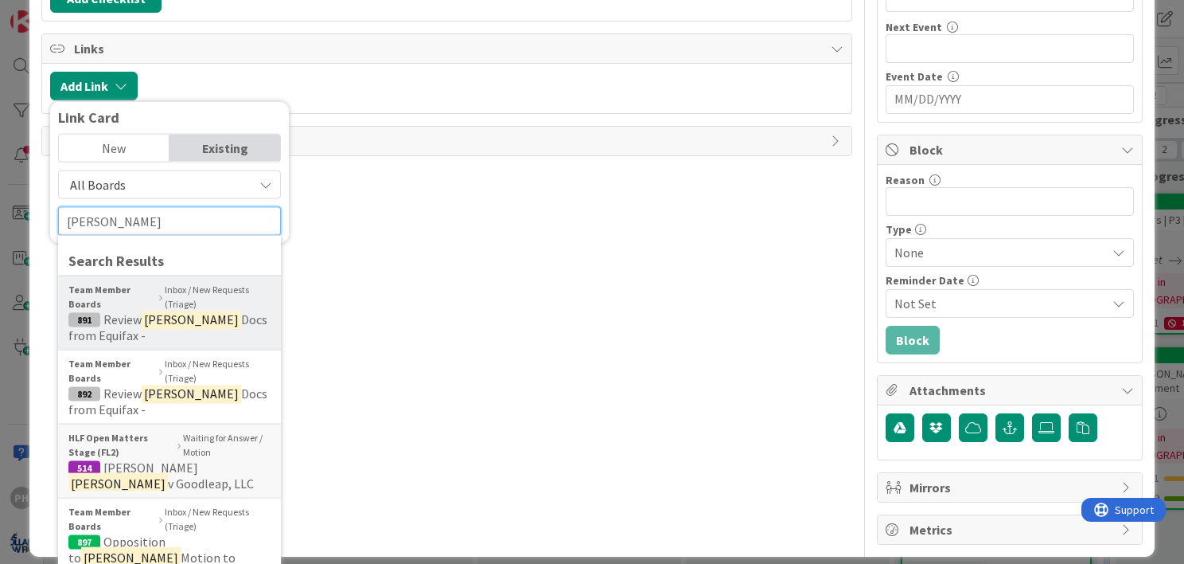
scroll to position [378, 0]
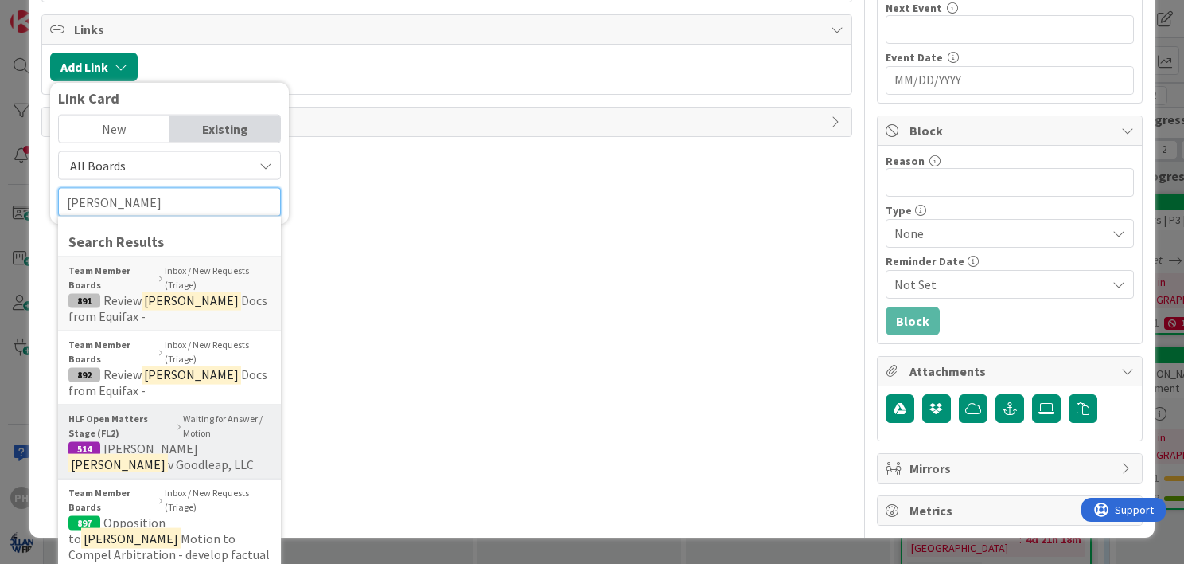
type input "[PERSON_NAME]"
click at [123, 443] on span "[PERSON_NAME]" at bounding box center [150, 448] width 95 height 16
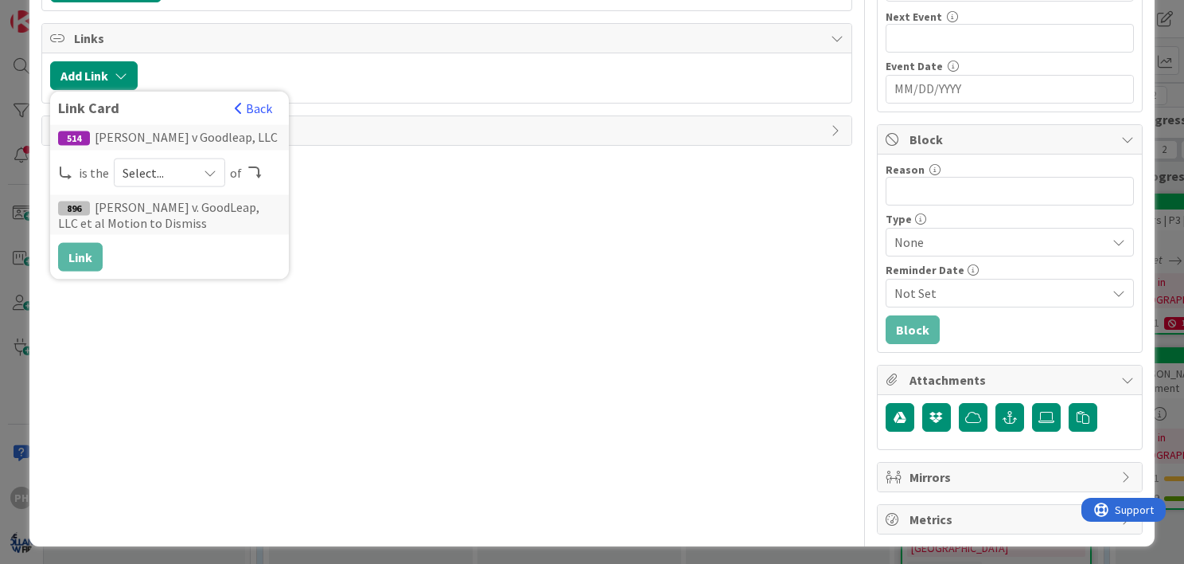
click at [153, 172] on span "Select..." at bounding box center [156, 173] width 67 height 22
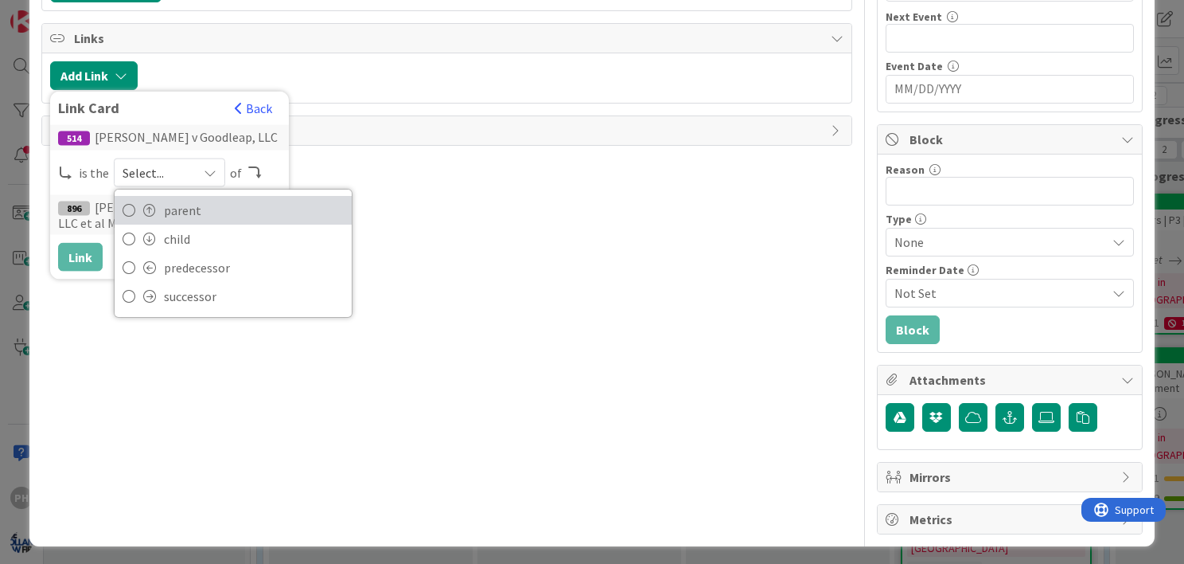
click at [147, 198] on link "parent" at bounding box center [233, 210] width 237 height 29
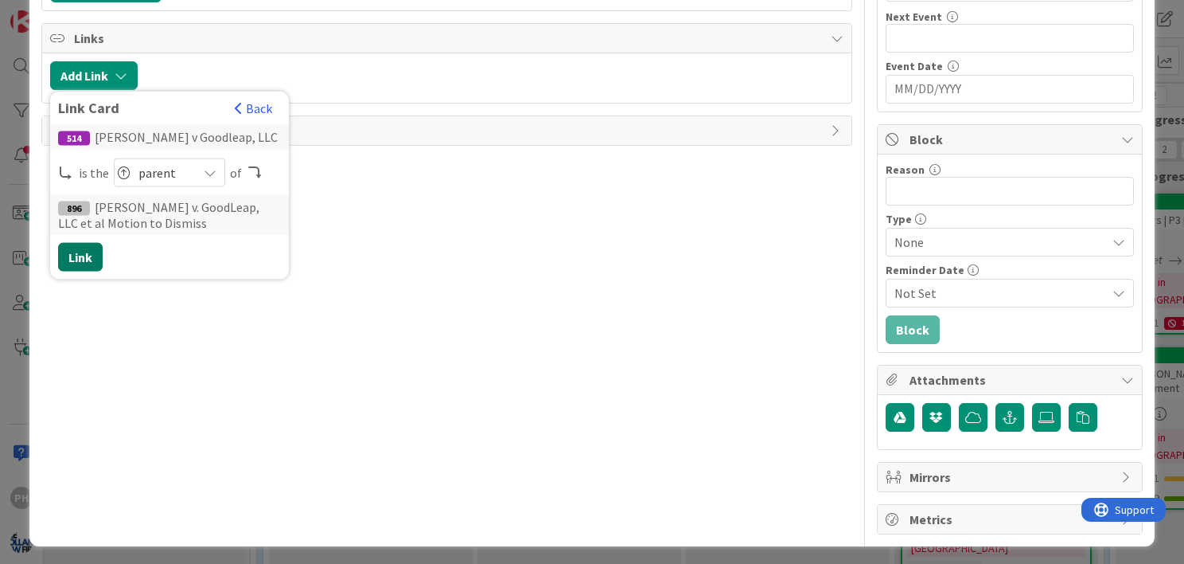
click at [76, 252] on button "Link" at bounding box center [80, 257] width 45 height 29
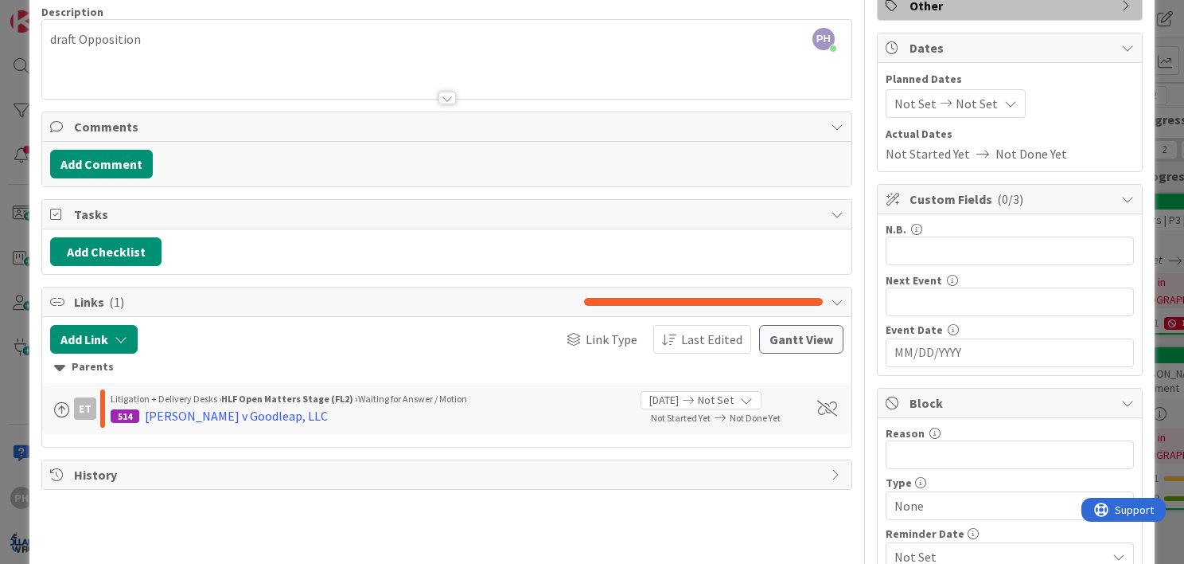
scroll to position [115, 0]
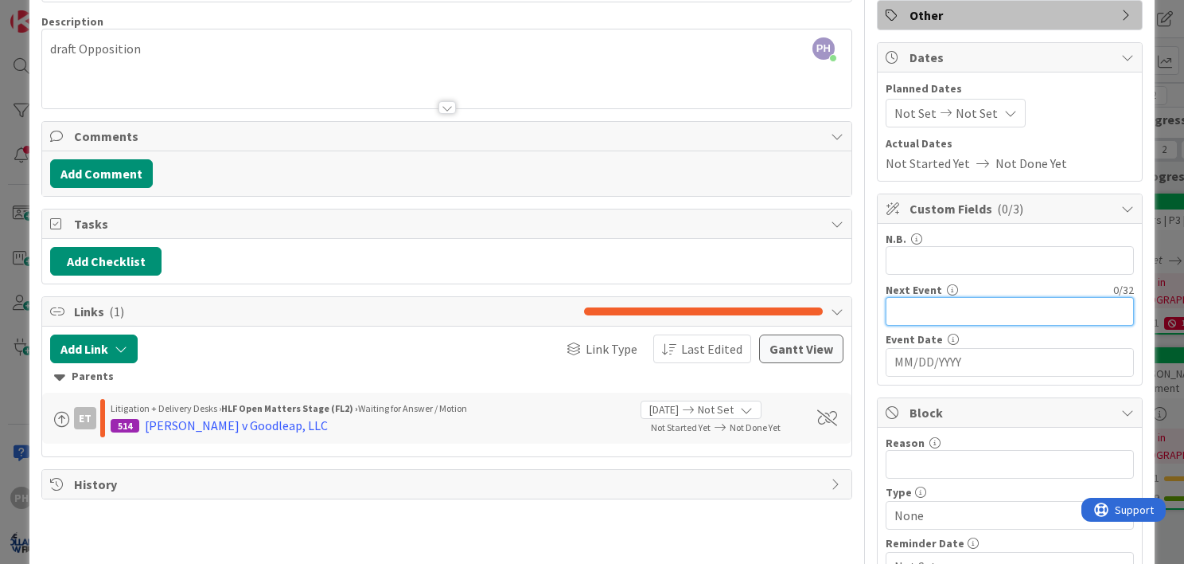
click at [892, 314] on input "text" at bounding box center [1010, 311] width 248 height 29
type input "Opp due to be filed"
click at [907, 355] on input "MM/DD/YYYY" at bounding box center [1010, 362] width 231 height 27
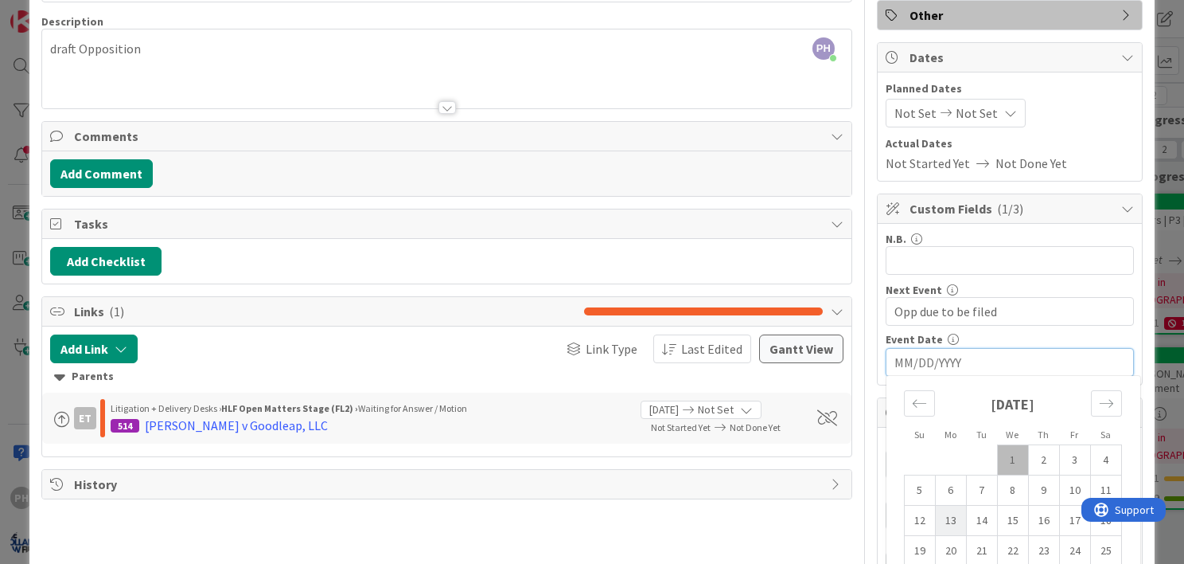
click at [939, 517] on td "13" at bounding box center [950, 520] width 31 height 30
type input "[DATE]"
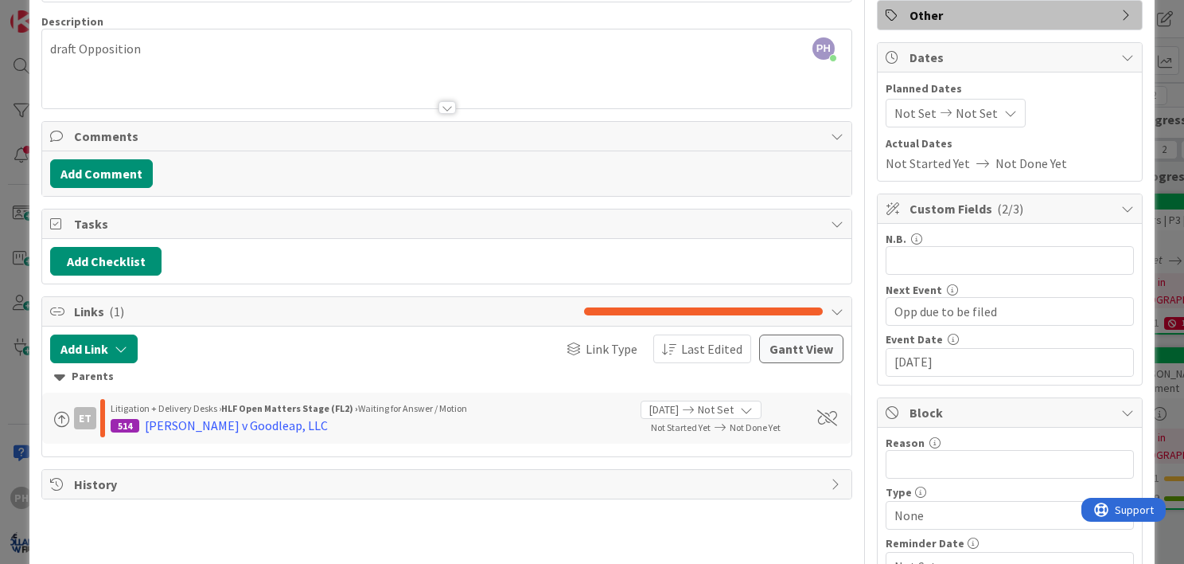
scroll to position [0, 0]
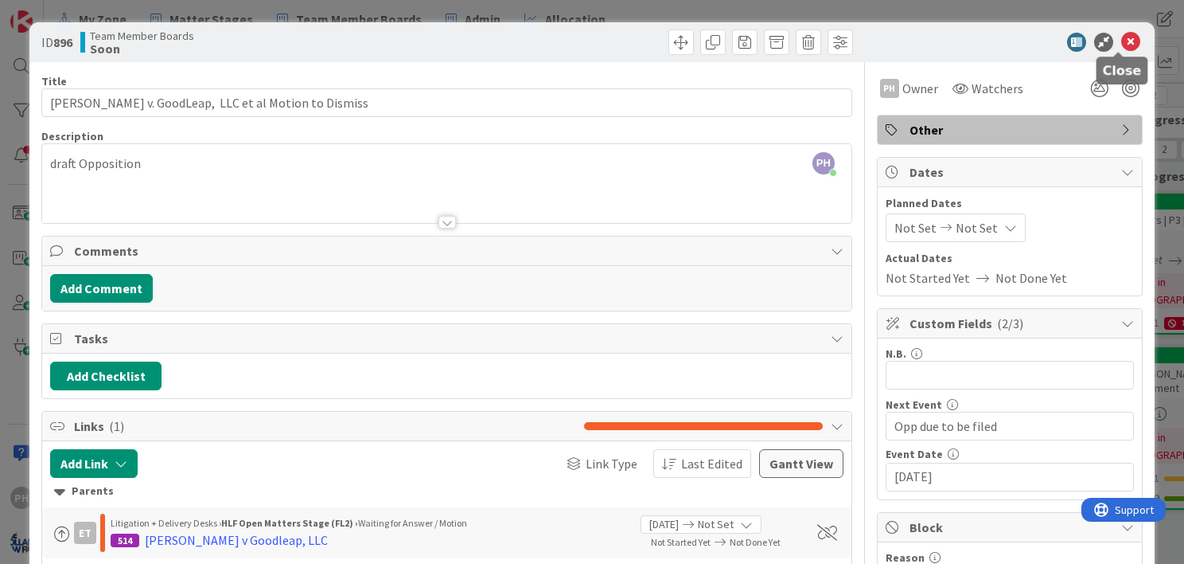
click at [1123, 37] on icon at bounding box center [1131, 42] width 19 height 19
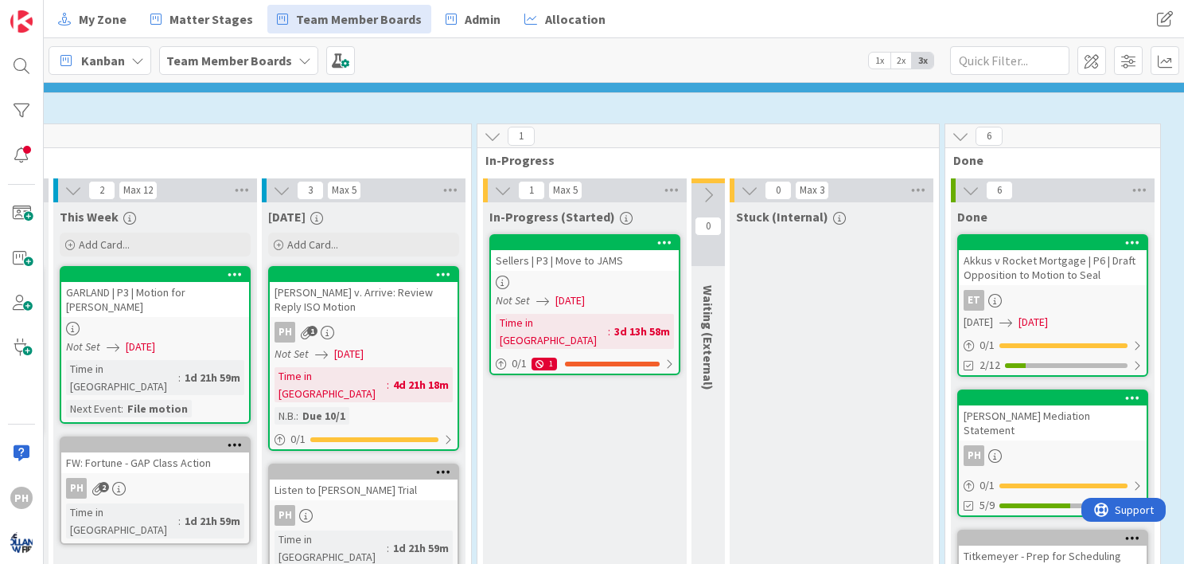
scroll to position [1036, 645]
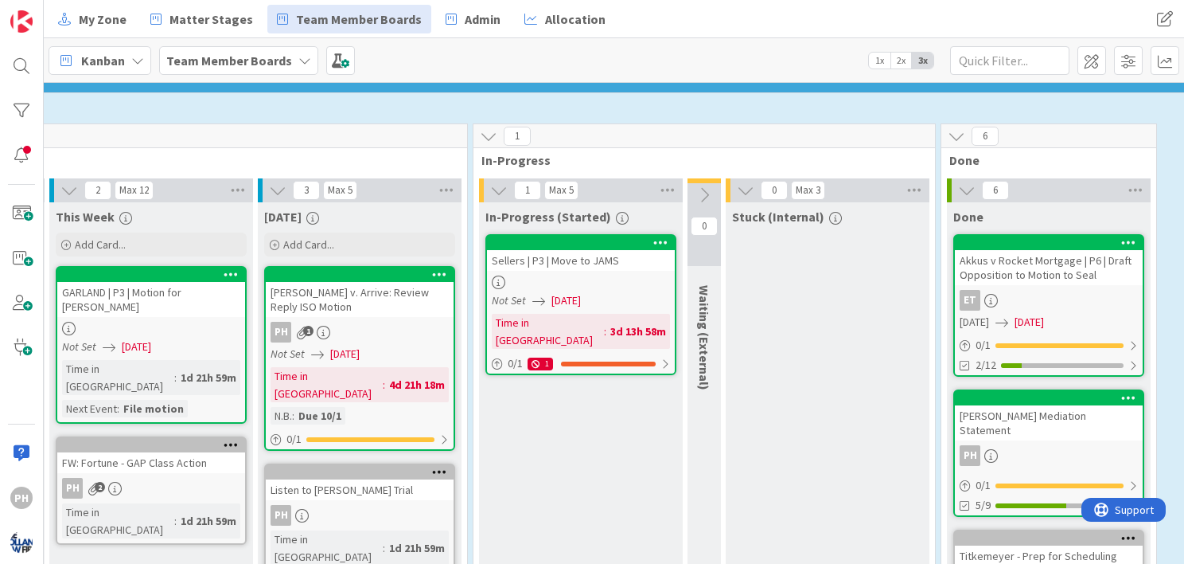
click at [741, 181] on icon at bounding box center [746, 190] width 18 height 18
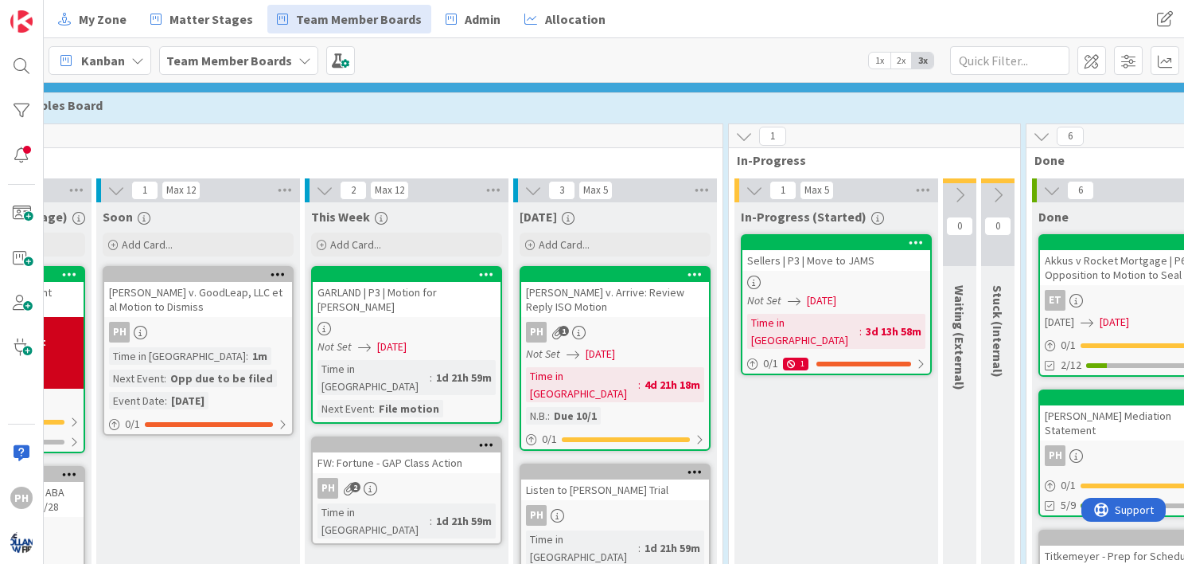
scroll to position [1036, 388]
click at [594, 282] on div "[PERSON_NAME] v. Arrive: Review Reply ISO Motion" at bounding box center [616, 299] width 188 height 35
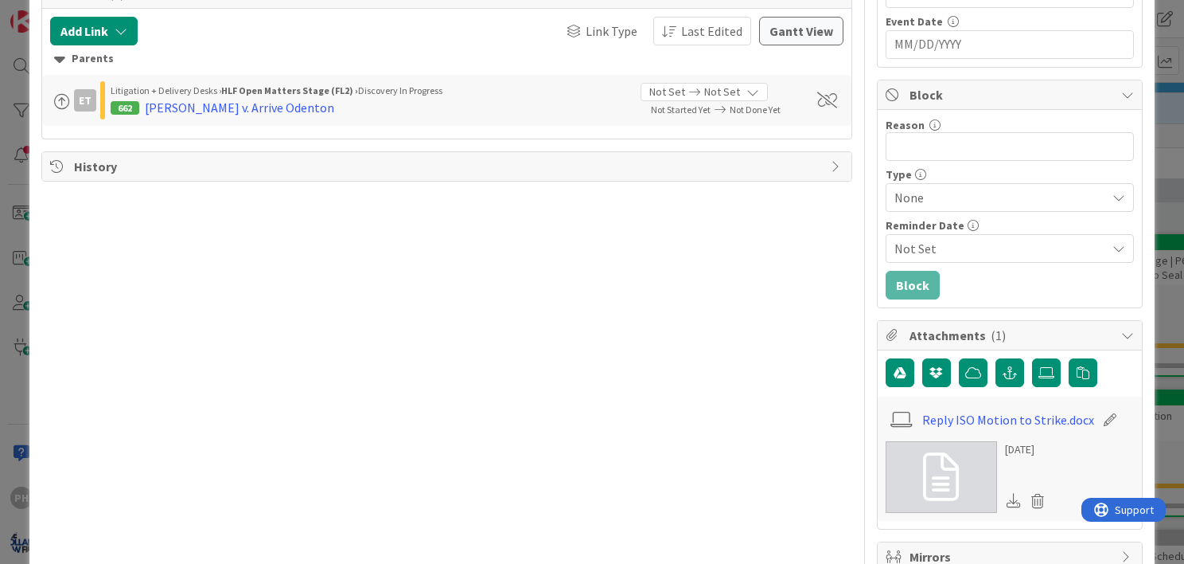
scroll to position [433, 0]
click at [1007, 493] on icon at bounding box center [1014, 499] width 14 height 14
